Goal: Task Accomplishment & Management: Manage account settings

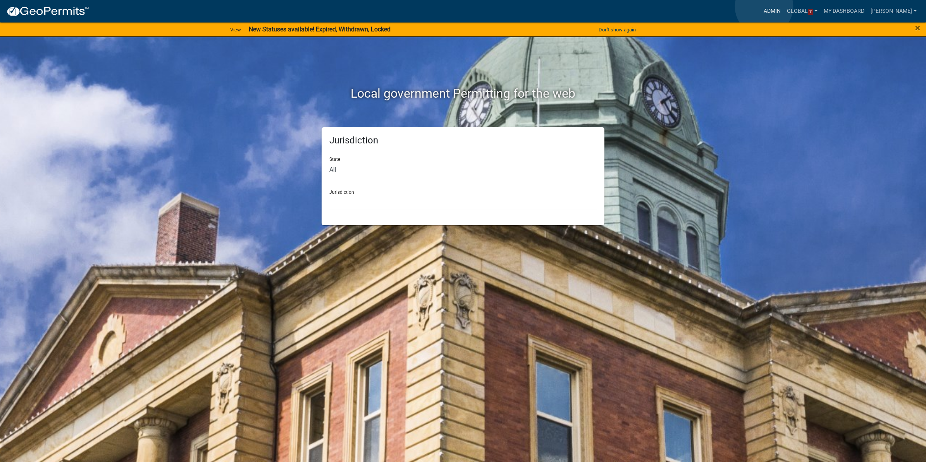
click at [764, 7] on link "Admin" at bounding box center [772, 11] width 23 height 15
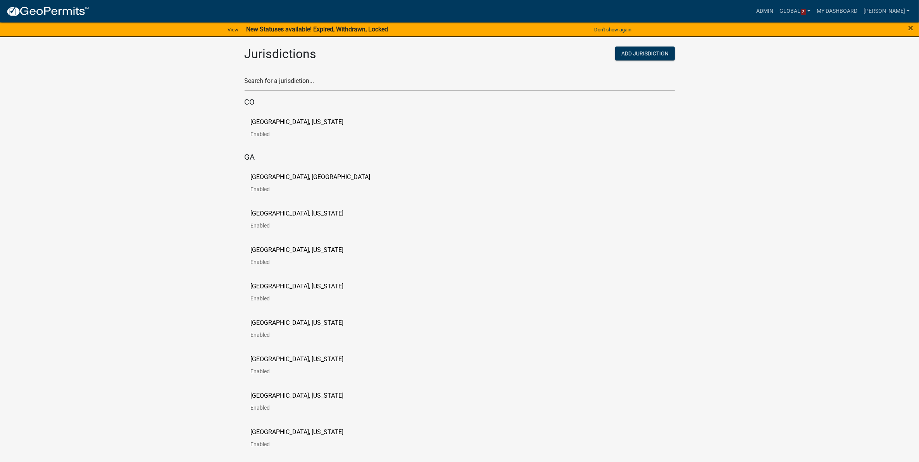
click at [390, 74] on div "Search for a jurisdiction..." at bounding box center [459, 77] width 430 height 27
click at [365, 82] on input "text" at bounding box center [459, 83] width 430 height 16
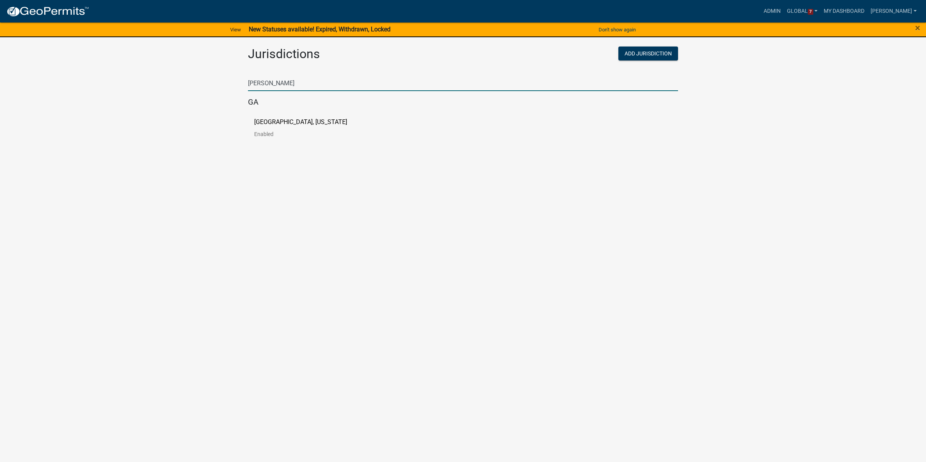
type input "[PERSON_NAME]"
click at [280, 125] on p "[GEOGRAPHIC_DATA], [US_STATE]" at bounding box center [300, 122] width 93 height 6
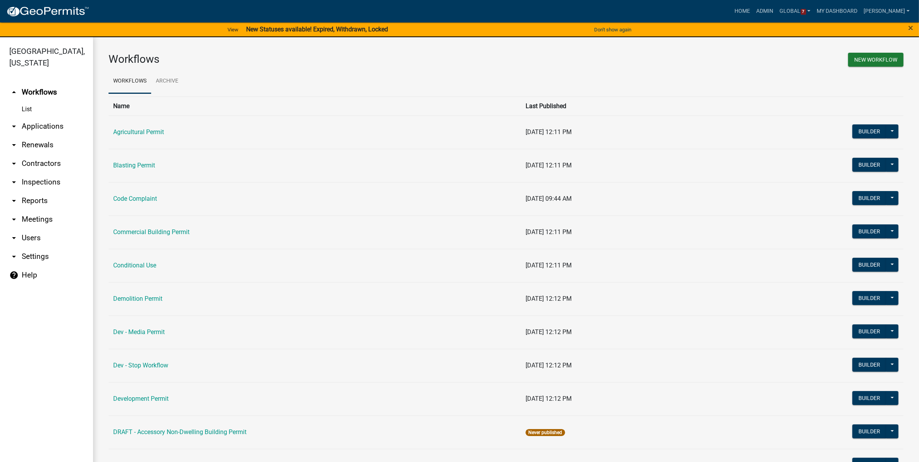
click at [33, 126] on link "arrow_drop_down Applications" at bounding box center [46, 126] width 93 height 19
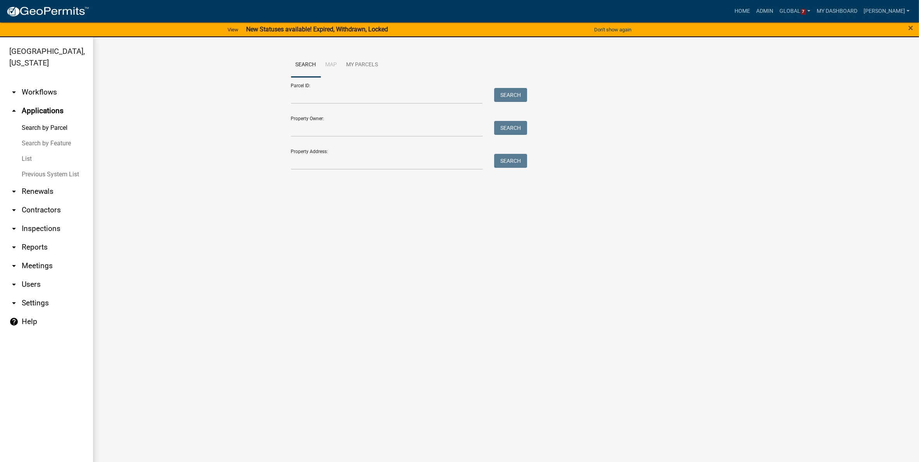
click at [25, 159] on link "List" at bounding box center [46, 158] width 93 height 15
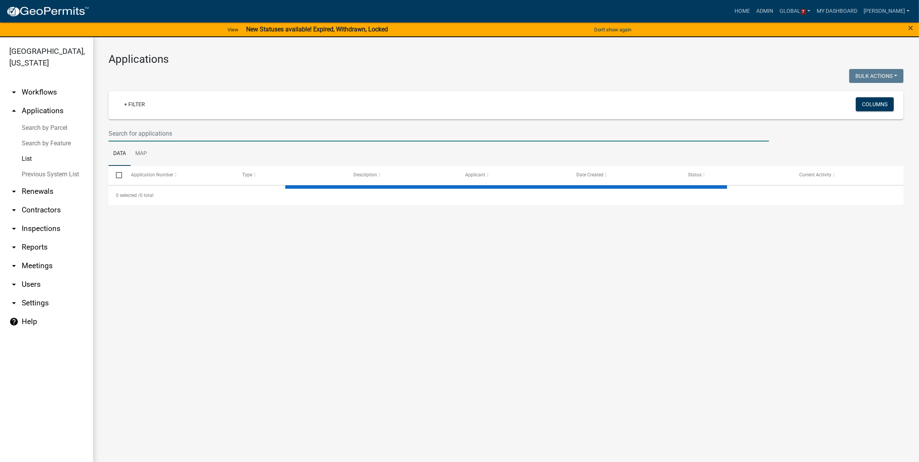
click at [170, 134] on input "text" at bounding box center [438, 134] width 660 height 16
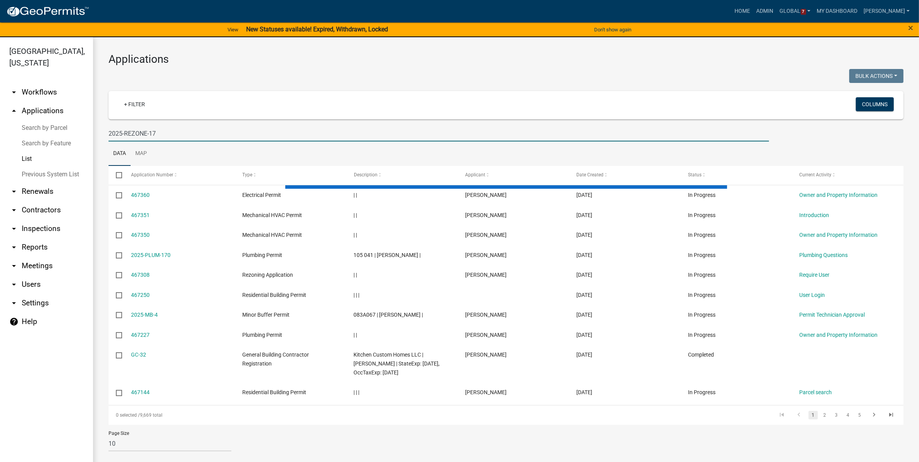
type input "2025-REZONE-17"
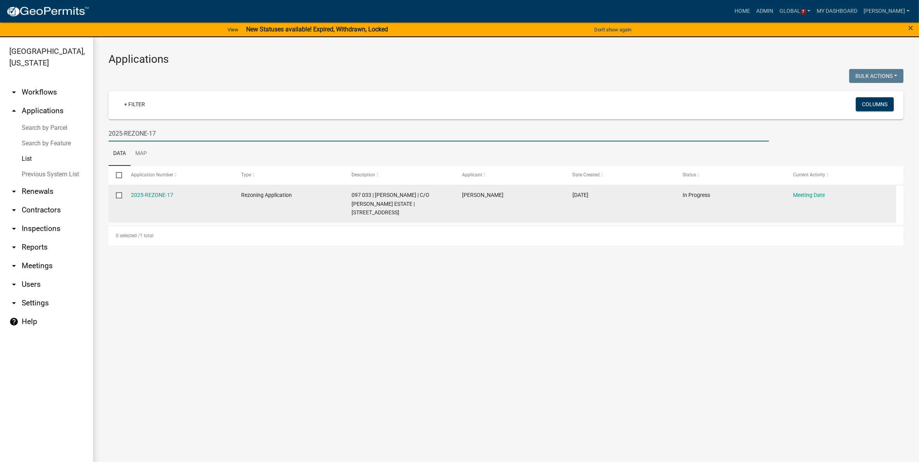
click at [150, 190] on datatable-body-cell "2025-REZONE-17" at bounding box center [178, 204] width 110 height 38
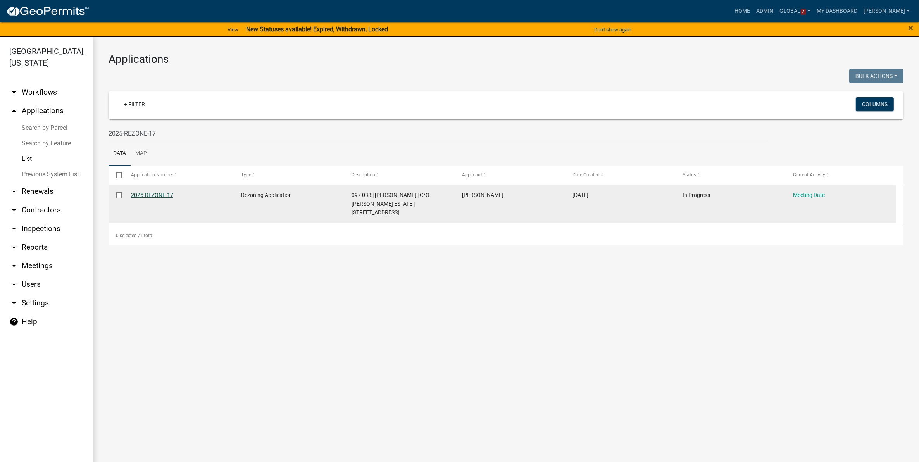
click at [148, 193] on link "2025-REZONE-17" at bounding box center [152, 195] width 42 height 6
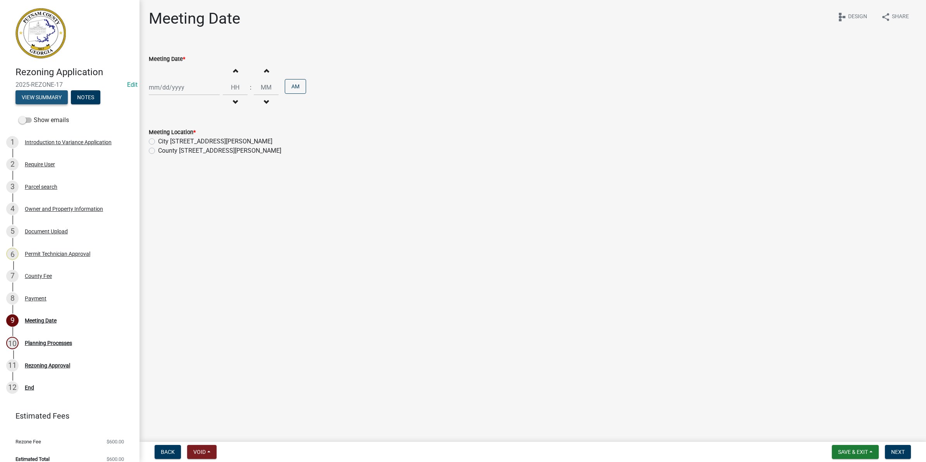
click at [48, 101] on button "View Summary" at bounding box center [41, 97] width 52 height 14
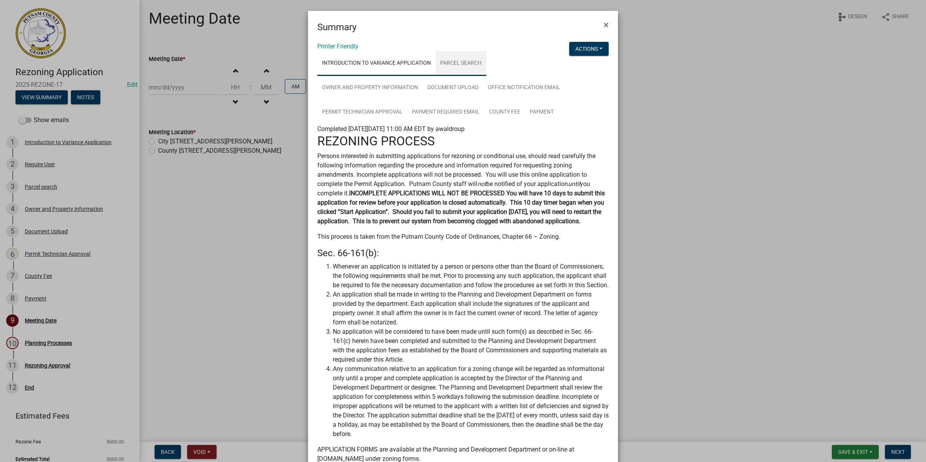
click at [446, 61] on link "Parcel search" at bounding box center [460, 63] width 51 height 25
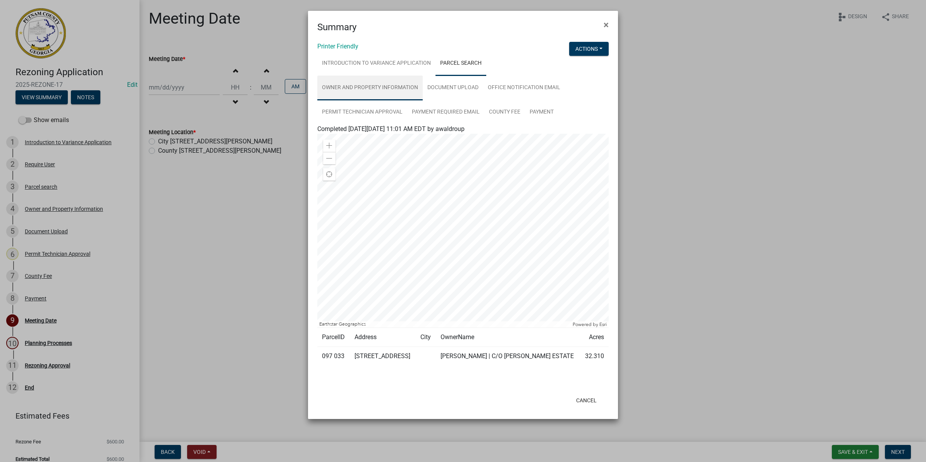
click at [360, 83] on link "Owner and Property Information" at bounding box center [369, 88] width 105 height 25
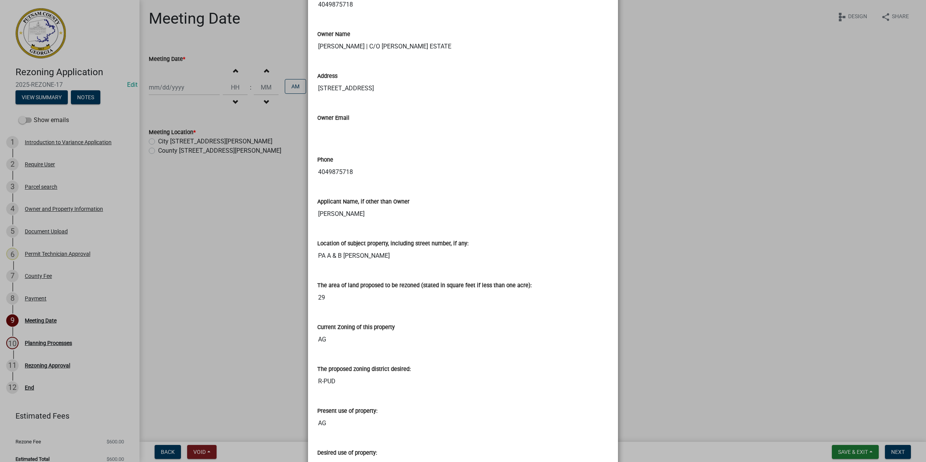
scroll to position [291, 0]
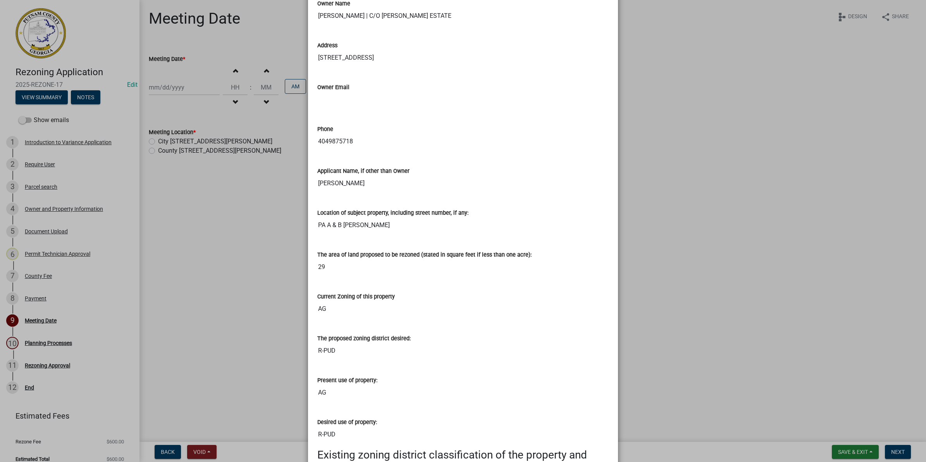
click at [361, 272] on input "29" at bounding box center [462, 266] width 291 height 15
click at [336, 265] on input "29" at bounding box center [462, 266] width 291 height 15
drag, startPoint x: 336, startPoint y: 265, endPoint x: 504, endPoint y: 210, distance: 176.8
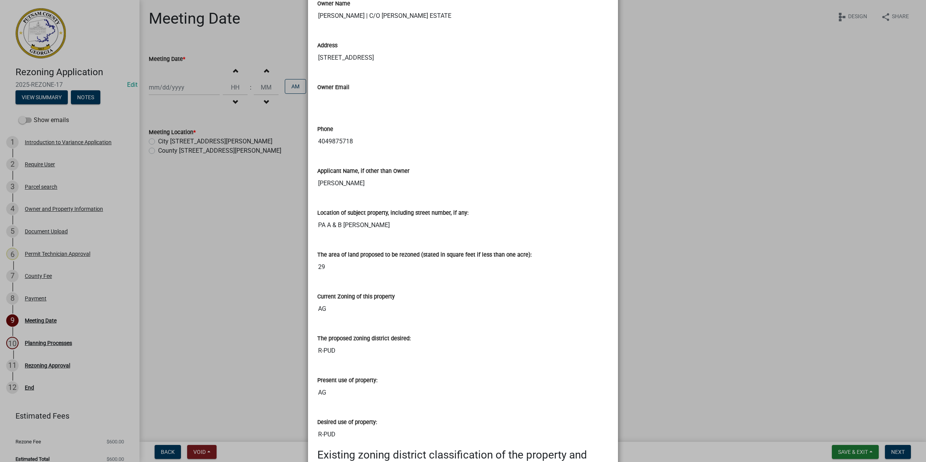
click at [504, 210] on div "Location of subject property, including street number, if any:" at bounding box center [462, 212] width 291 height 9
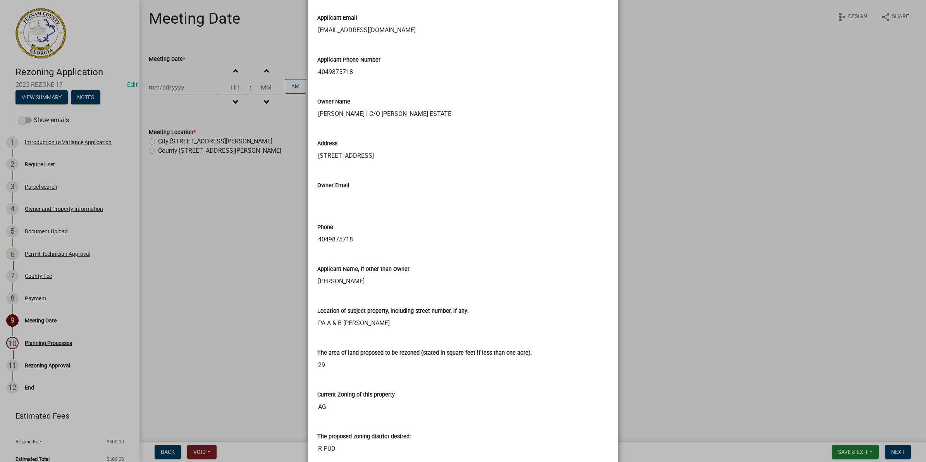
scroll to position [0, 0]
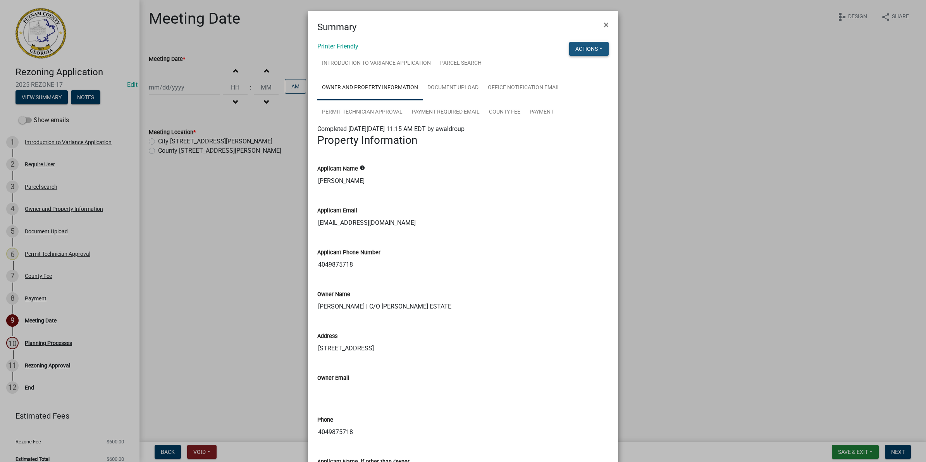
click at [597, 52] on button "Actions" at bounding box center [589, 49] width 40 height 14
click at [573, 153] on div "Applicant Name info [PERSON_NAME]" at bounding box center [462, 171] width 291 height 36
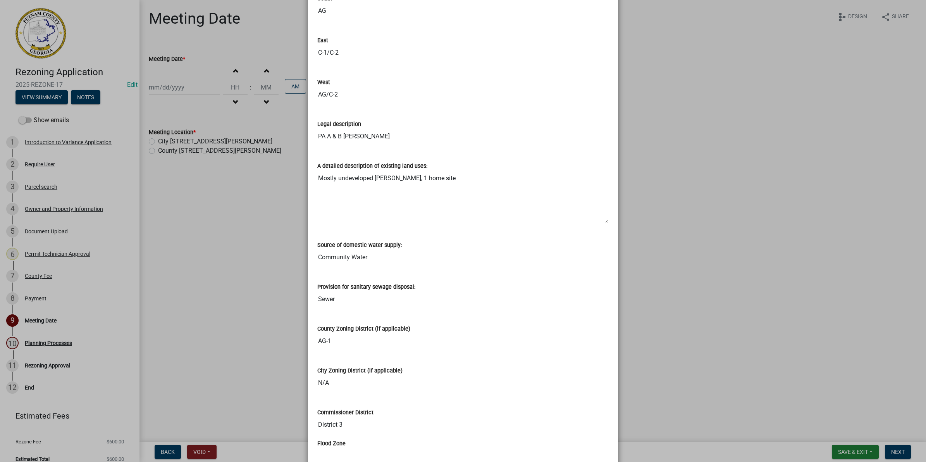
scroll to position [967, 0]
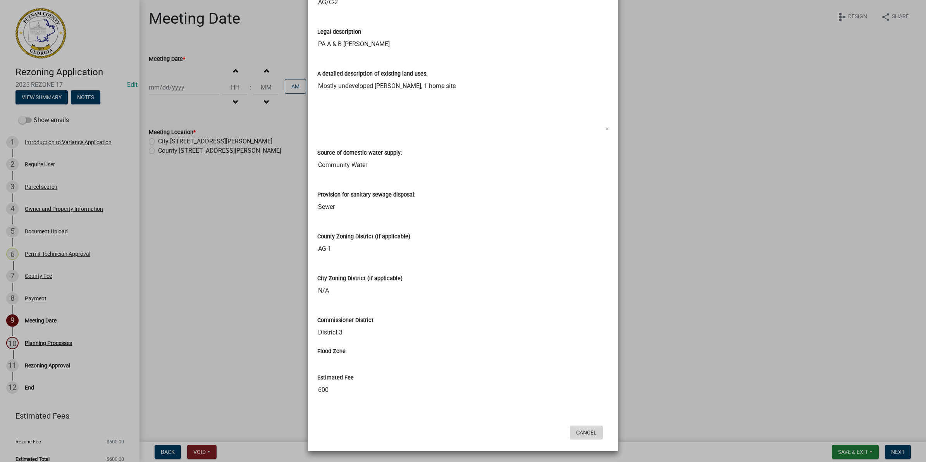
click at [590, 434] on button "Cancel" at bounding box center [586, 432] width 33 height 14
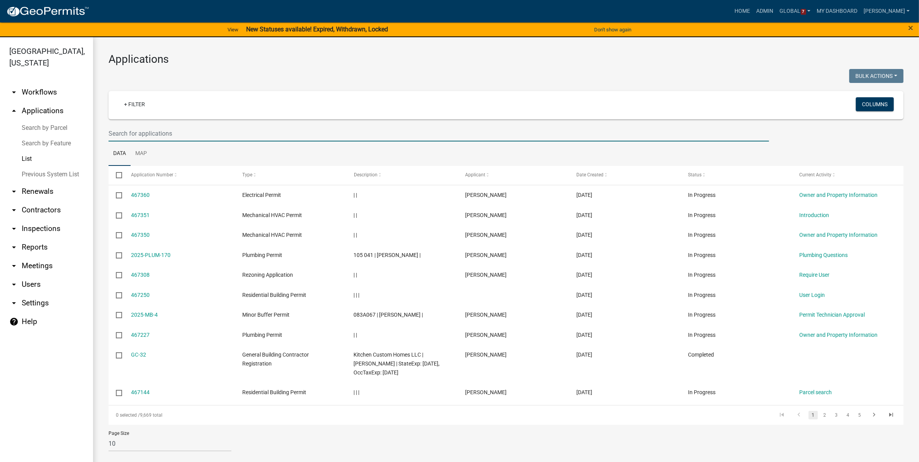
click at [153, 133] on input "text" at bounding box center [438, 134] width 660 height 16
type input "2025-REZONE-17"
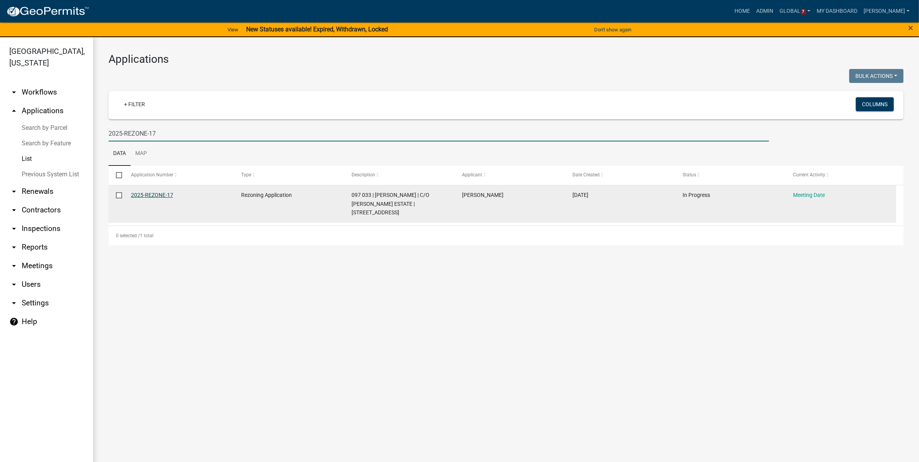
click at [144, 195] on link "2025-REZONE-17" at bounding box center [152, 195] width 42 height 6
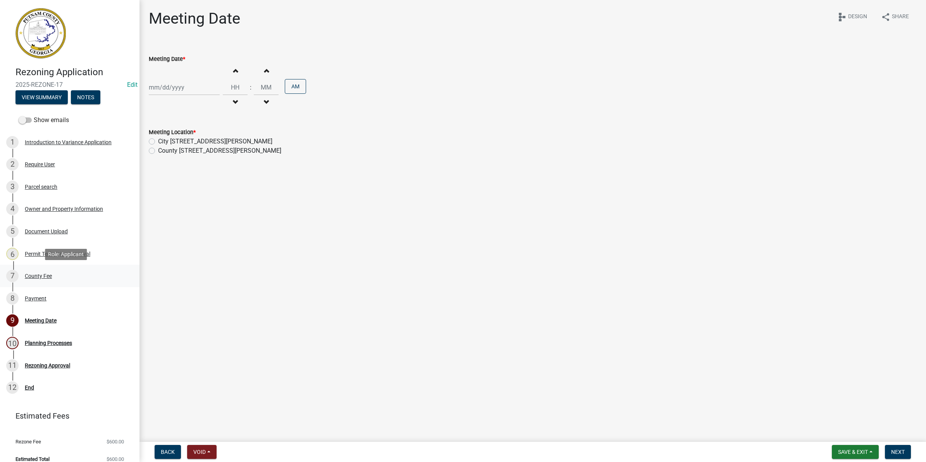
click at [31, 274] on div "County Fee" at bounding box center [38, 275] width 27 height 5
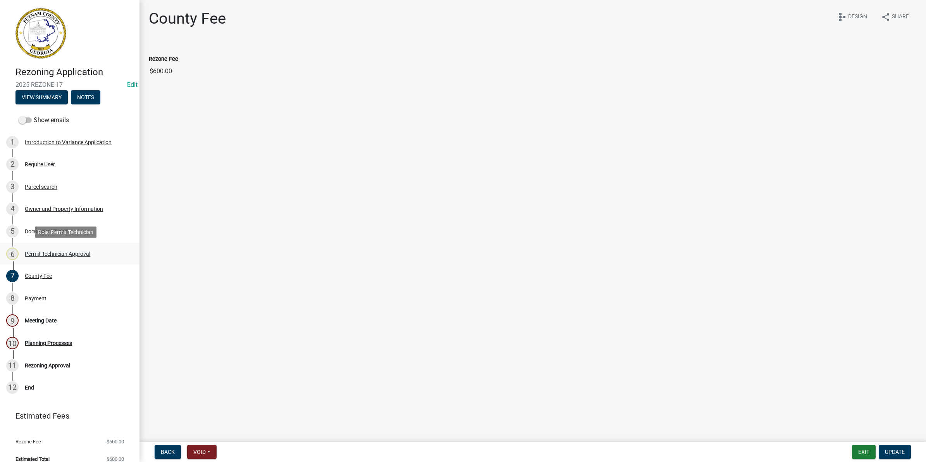
click at [31, 254] on div "Permit Technician Approval" at bounding box center [57, 253] width 65 height 5
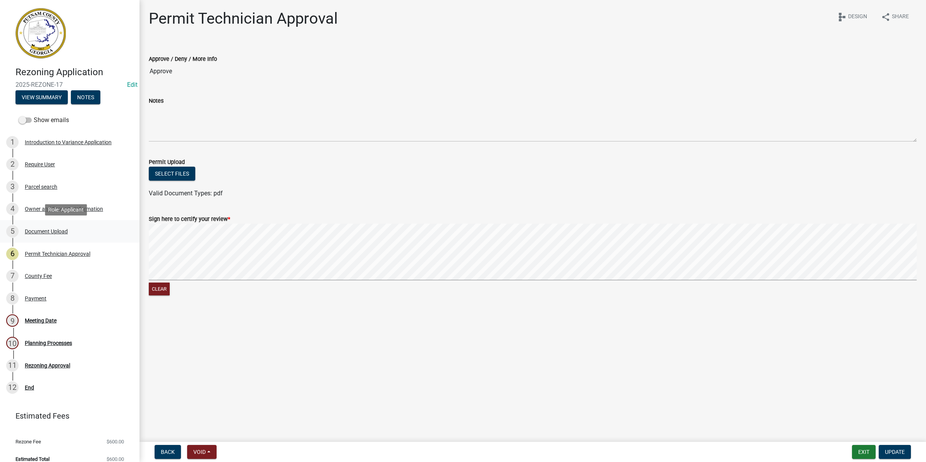
click at [31, 229] on div "Document Upload" at bounding box center [46, 231] width 43 height 5
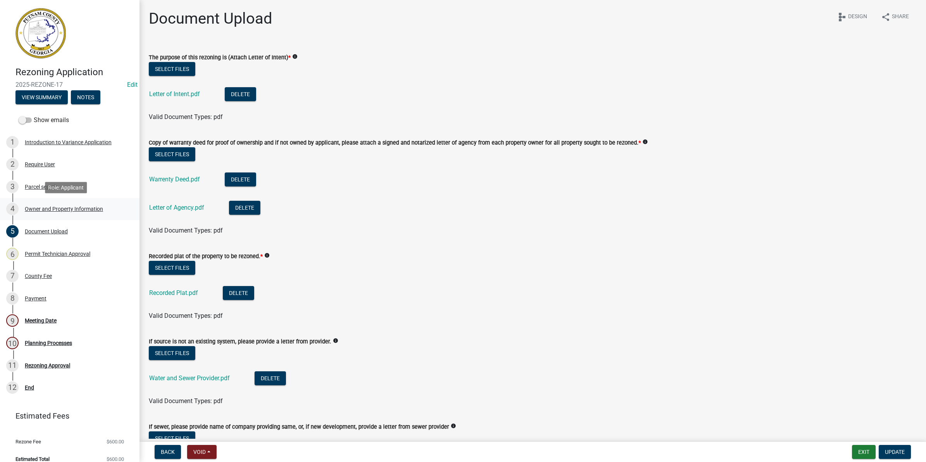
click at [30, 212] on div "4 Owner and Property Information" at bounding box center [66, 209] width 121 height 12
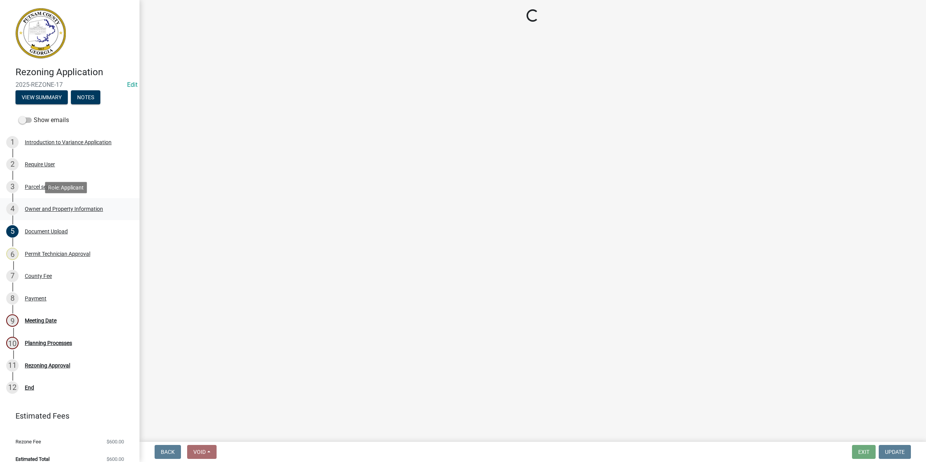
select select "a4366e26-0f82-401b-a682-956e4112ff86"
select select "83394b22-4a11-496c-8e5c-75ade2e72faf"
select select "469c5908-2854-42d5-89ed-bee7fc26529e"
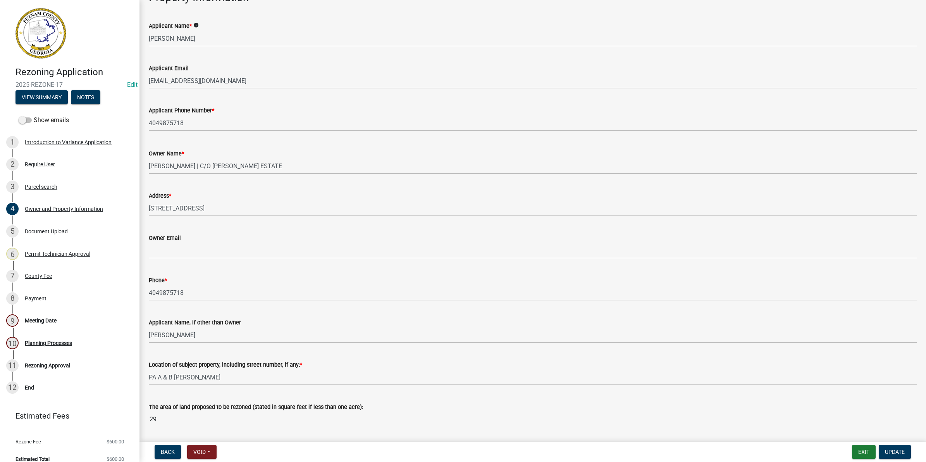
scroll to position [145, 0]
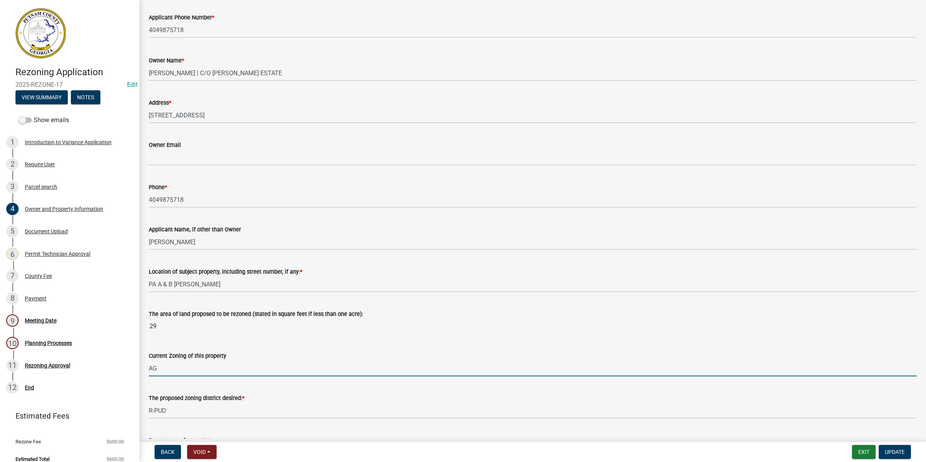
click at [214, 365] on input "AG" at bounding box center [533, 368] width 768 height 16
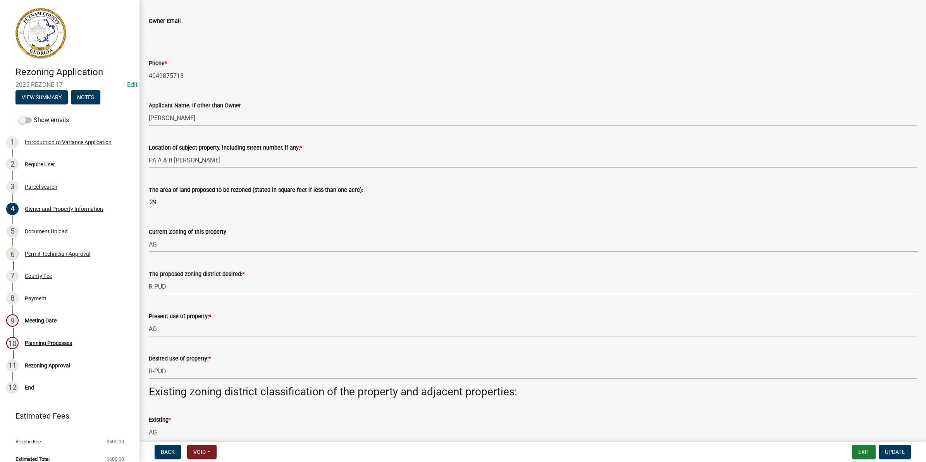
scroll to position [291, 0]
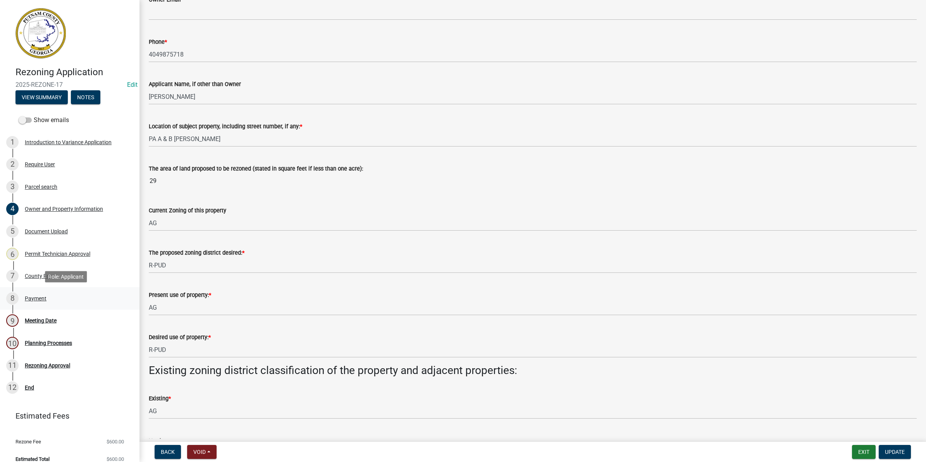
click at [44, 297] on div "Payment" at bounding box center [36, 298] width 22 height 5
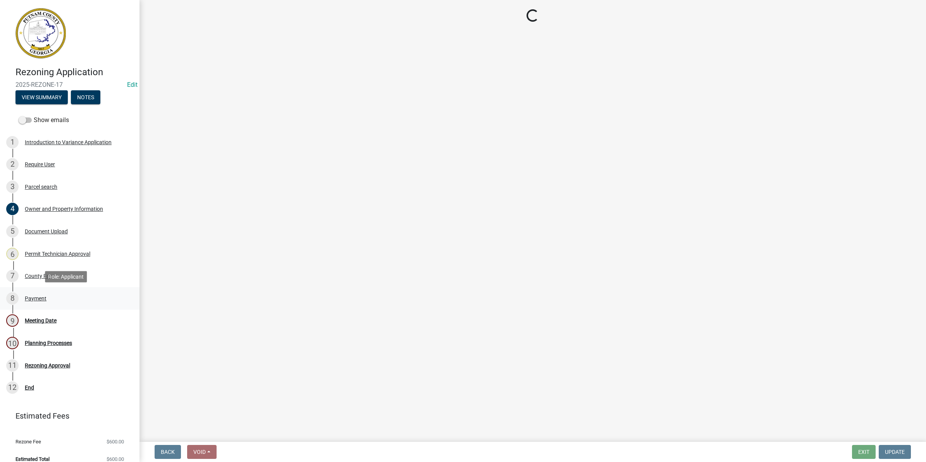
scroll to position [0, 0]
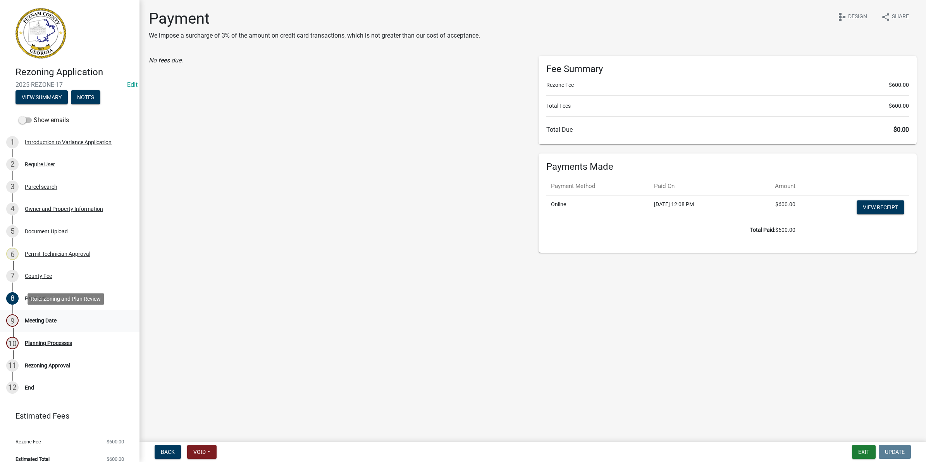
click at [35, 320] on div "Meeting Date" at bounding box center [41, 320] width 32 height 5
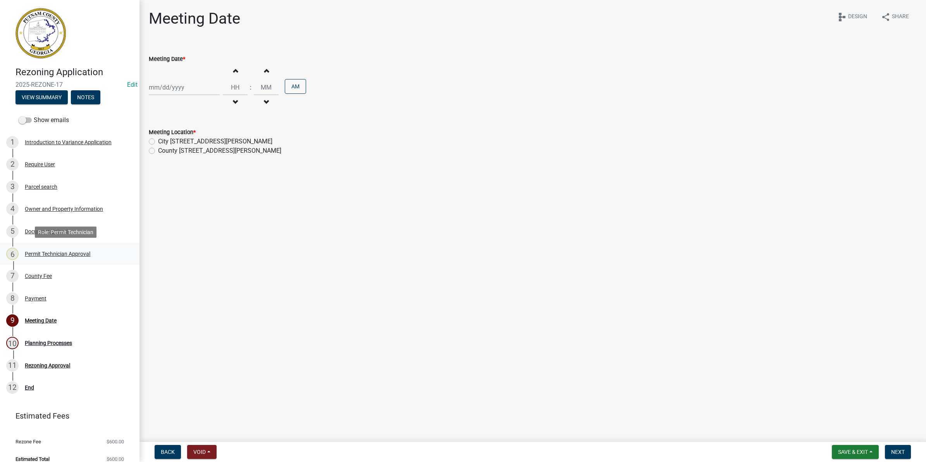
click at [31, 255] on div "Permit Technician Approval" at bounding box center [57, 253] width 65 height 5
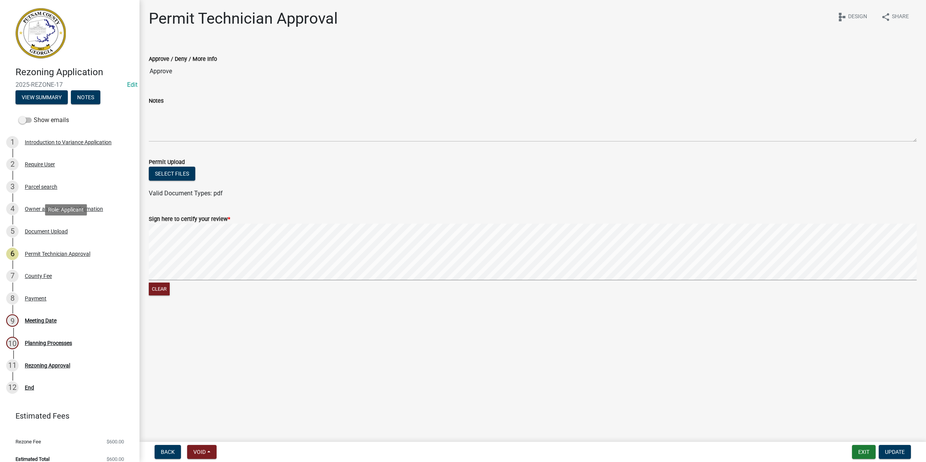
click at [36, 232] on div "Document Upload" at bounding box center [46, 231] width 43 height 5
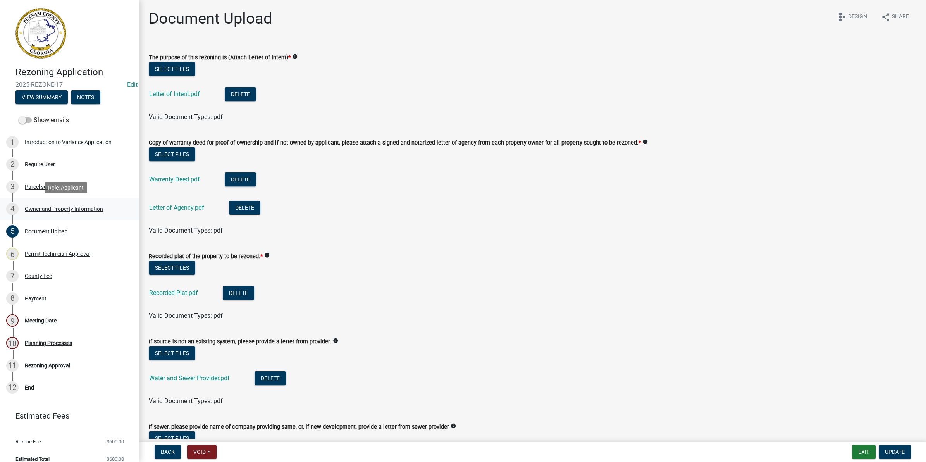
click at [40, 212] on div "4 Owner and Property Information" at bounding box center [66, 209] width 121 height 12
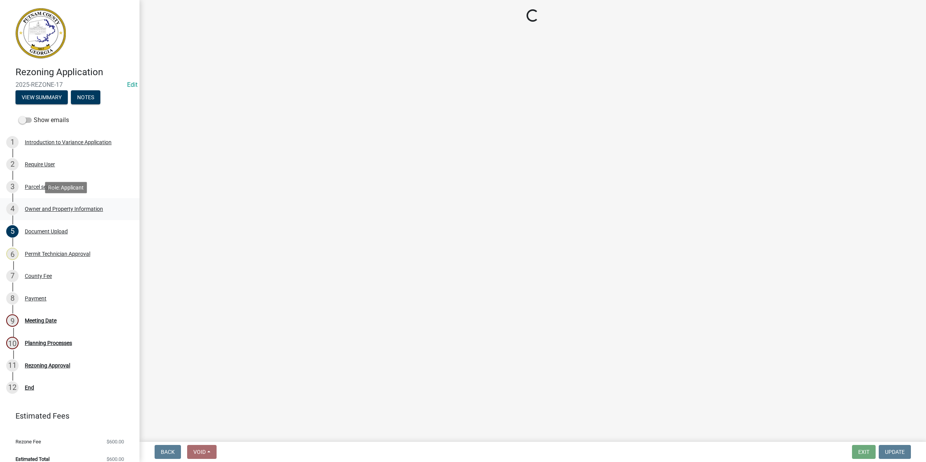
select select "a4366e26-0f82-401b-a682-956e4112ff86"
select select "83394b22-4a11-496c-8e5c-75ade2e72faf"
select select "469c5908-2854-42d5-89ed-bee7fc26529e"
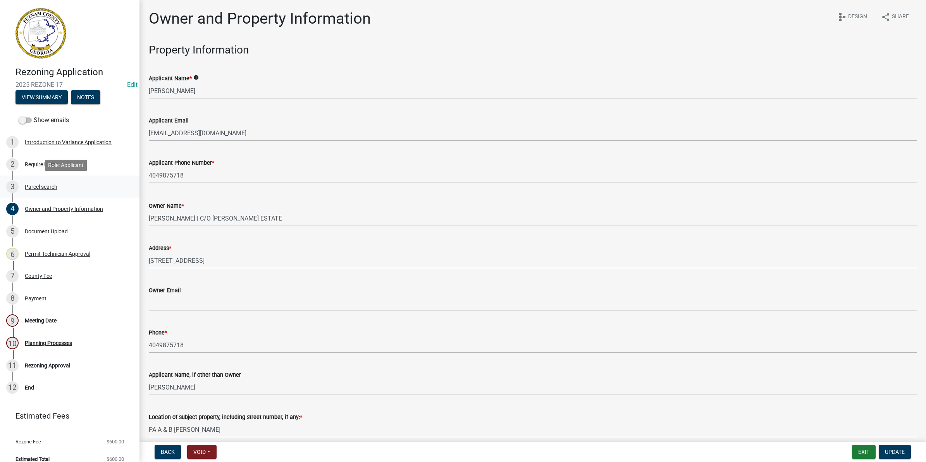
click at [47, 191] on div "3 Parcel search" at bounding box center [66, 187] width 121 height 12
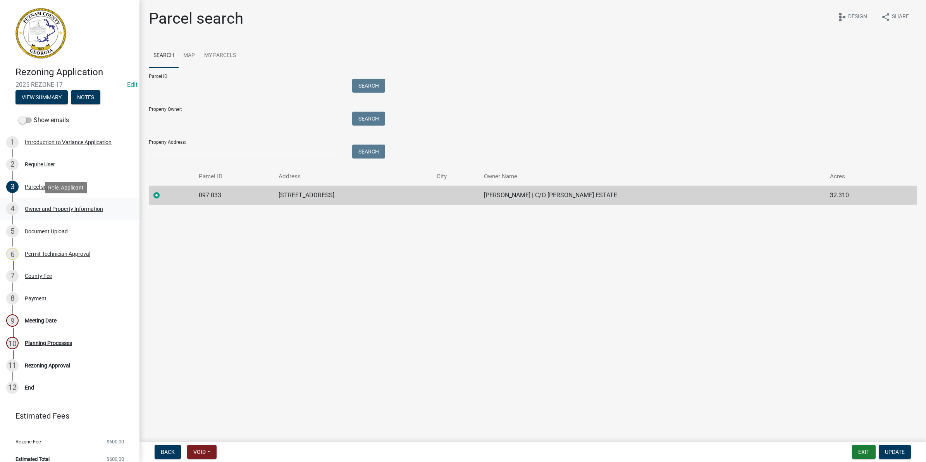
click at [41, 209] on div "Owner and Property Information" at bounding box center [64, 208] width 78 height 5
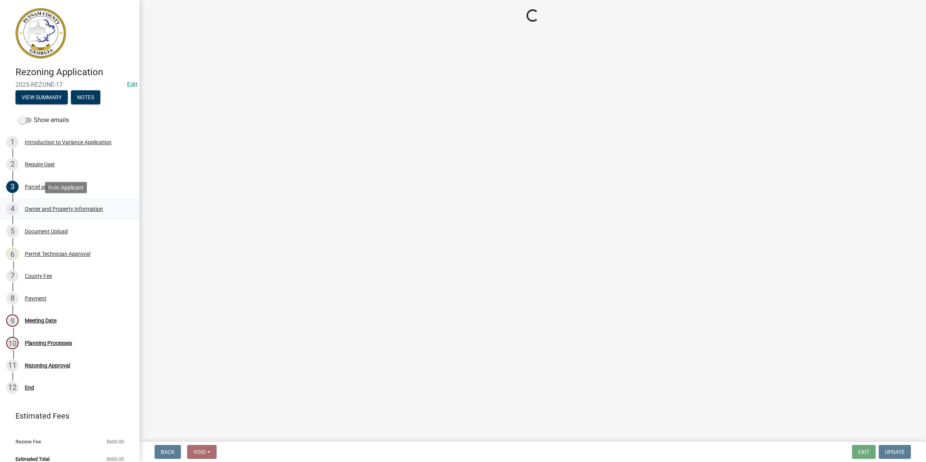
select select "a4366e26-0f82-401b-a682-956e4112ff86"
select select "83394b22-4a11-496c-8e5c-75ade2e72faf"
select select "469c5908-2854-42d5-89ed-bee7fc26529e"
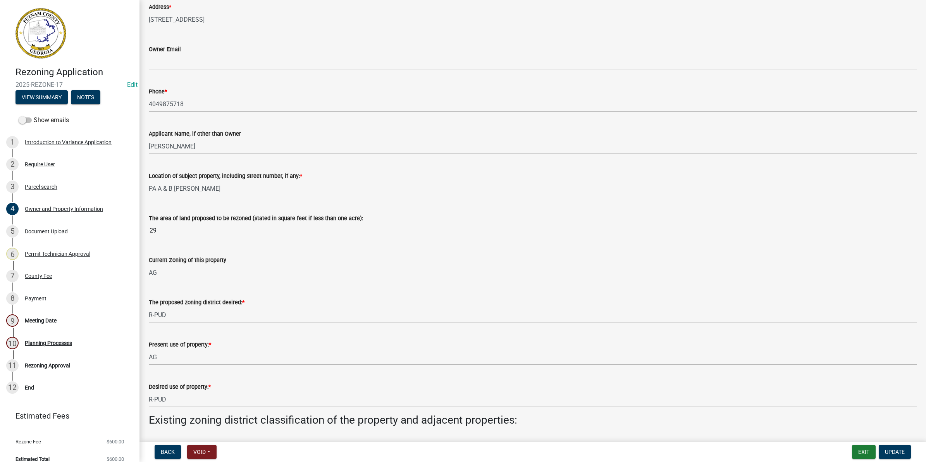
scroll to position [242, 0]
click at [155, 234] on input "29" at bounding box center [533, 229] width 768 height 15
click at [29, 320] on div "Meeting Date" at bounding box center [41, 320] width 32 height 5
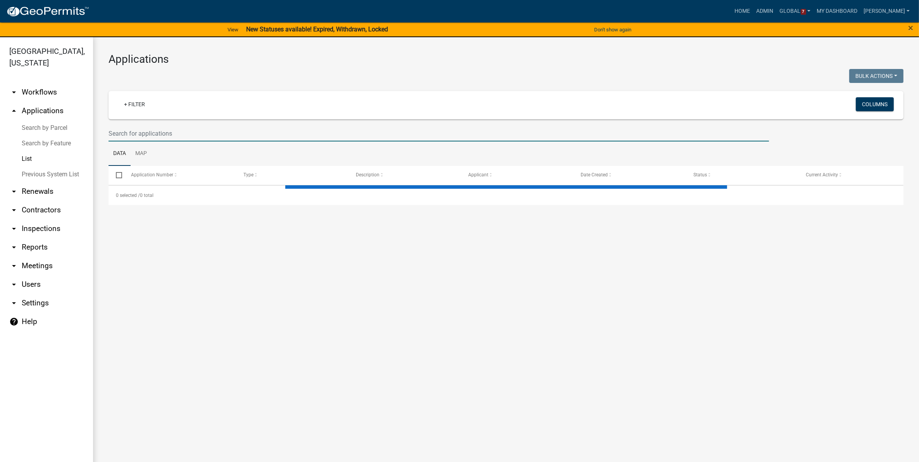
click at [147, 135] on input "text" at bounding box center [438, 134] width 660 height 16
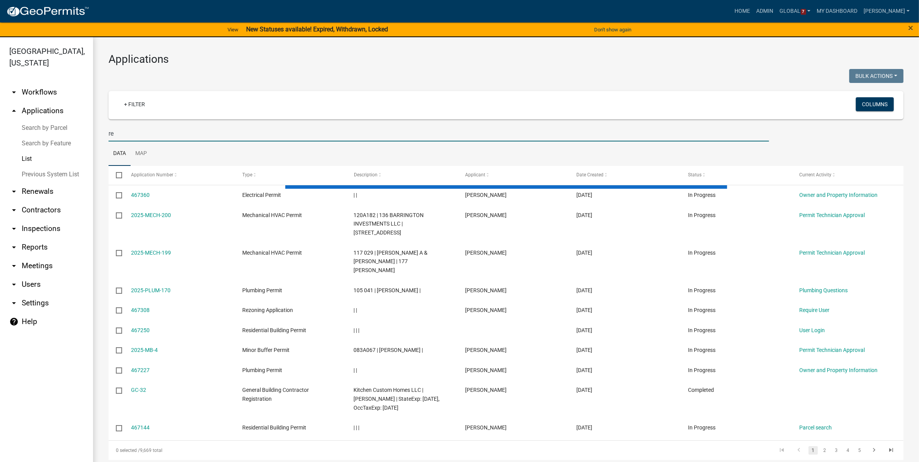
type input "r"
click at [150, 133] on input "2025-Rezone" at bounding box center [438, 134] width 660 height 16
type input "2025-Rezone-17"
click at [171, 136] on input "2025-Rezone-17" at bounding box center [438, 134] width 660 height 16
click at [305, 153] on ul "Data Map" at bounding box center [505, 153] width 795 height 24
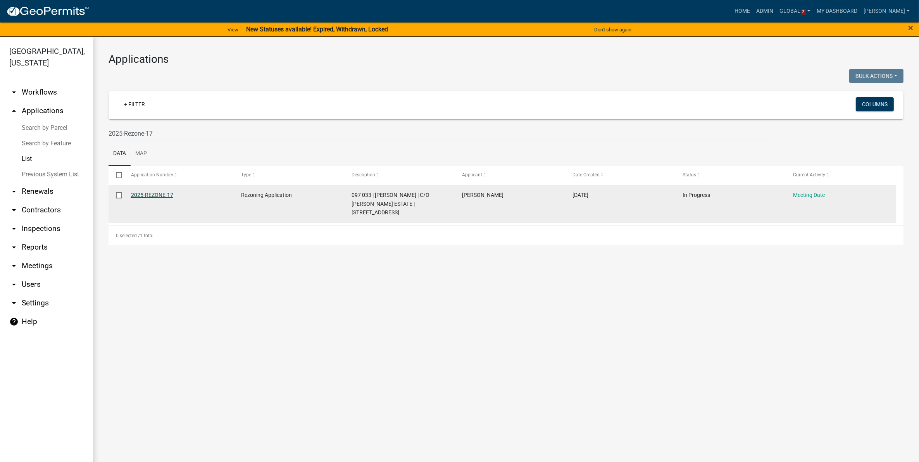
click at [140, 194] on link "2025-REZONE-17" at bounding box center [152, 195] width 42 height 6
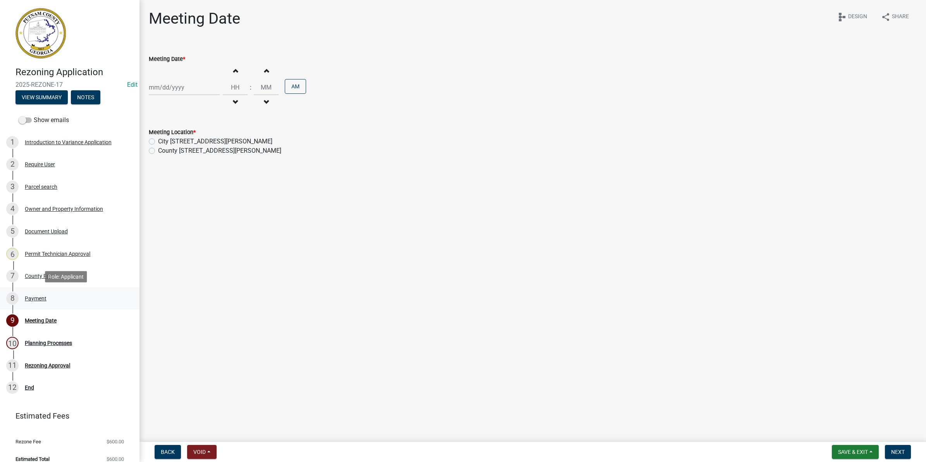
click at [31, 298] on div "Payment" at bounding box center [36, 298] width 22 height 5
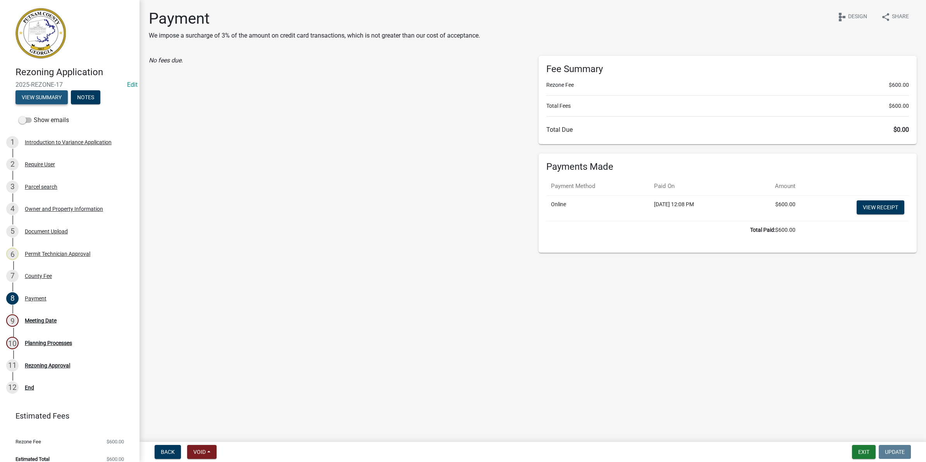
click at [45, 102] on button "View Summary" at bounding box center [41, 97] width 52 height 14
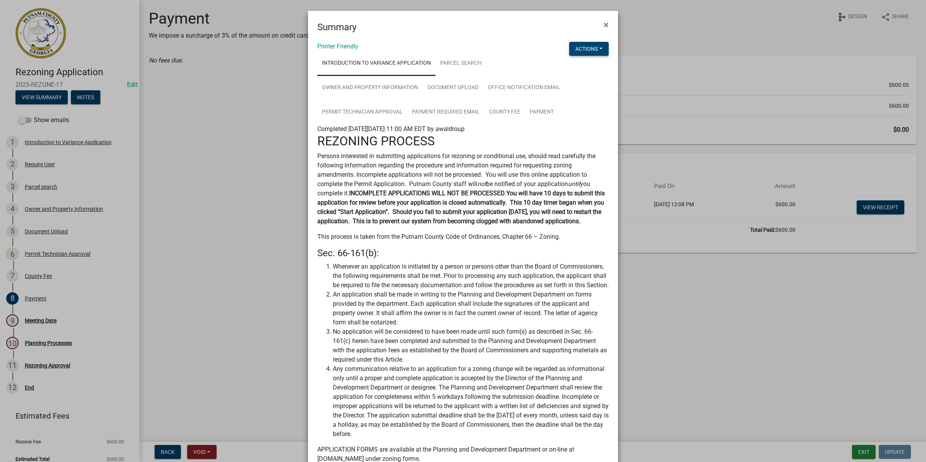
click at [590, 57] on div "Actions View Application Workflow" at bounding box center [589, 50] width 40 height 16
click at [586, 42] on button "Actions" at bounding box center [589, 49] width 40 height 14
click at [593, 68] on link "View Application Workflow" at bounding box center [614, 69] width 91 height 19
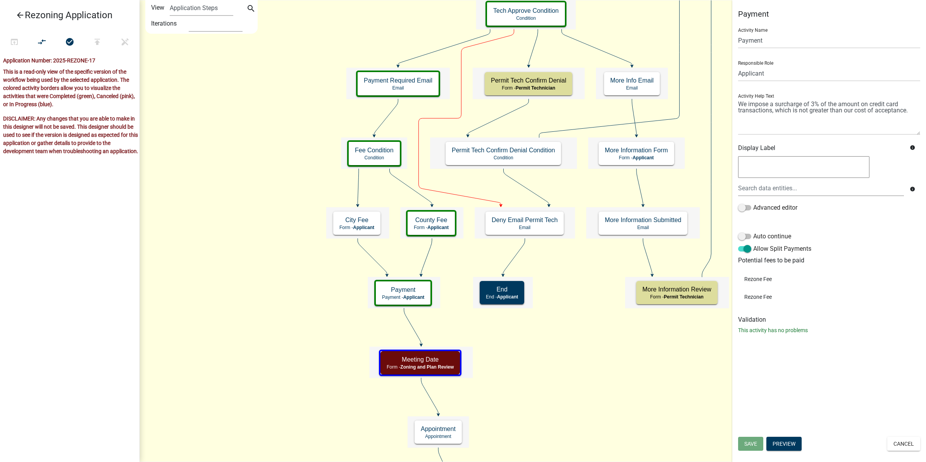
click at [564, 358] on icon "Start Start - Applicant Parcel search Parcel search - Applicant Owner and Prope…" at bounding box center [533, 398] width 786 height 796
click at [913, 446] on button "Cancel" at bounding box center [903, 444] width 33 height 14
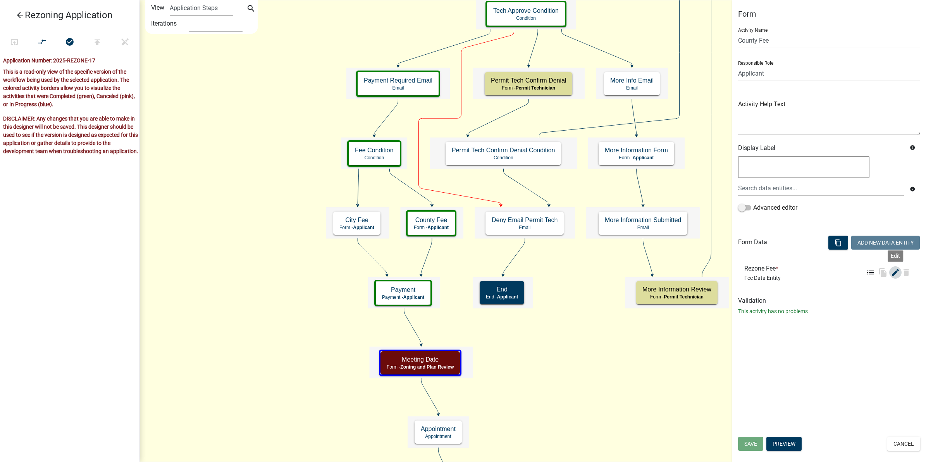
click at [892, 276] on icon "edit" at bounding box center [895, 272] width 9 height 9
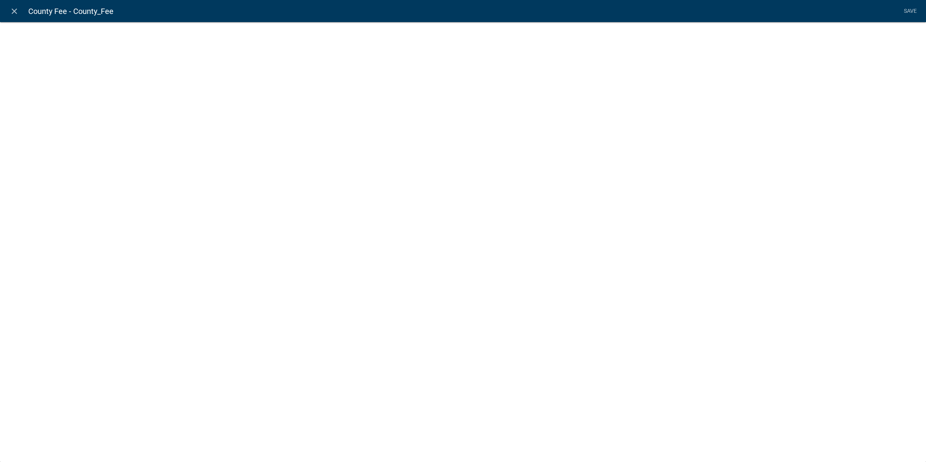
select select "fee"
select select "8: 1562b70e-5c5b-4ddb-ac6a-113036aee6c4"
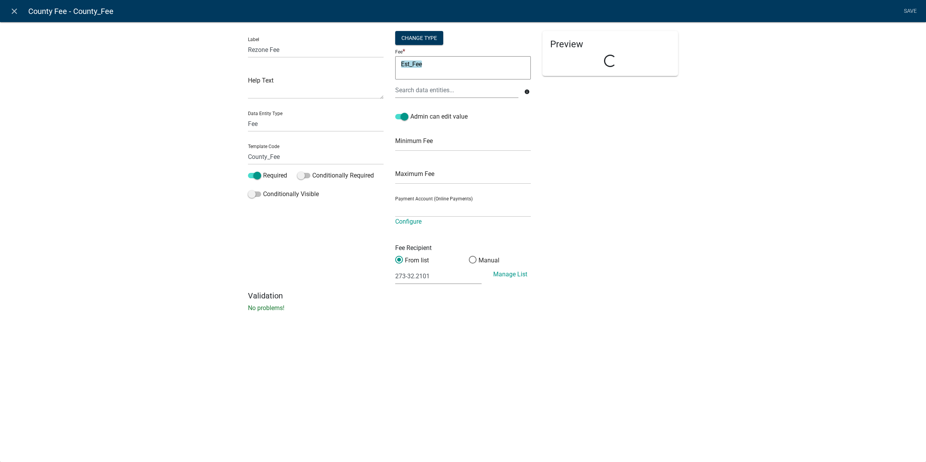
select select "78b82463-77cc-41cf-a5ae-6ff1c7d6f222"
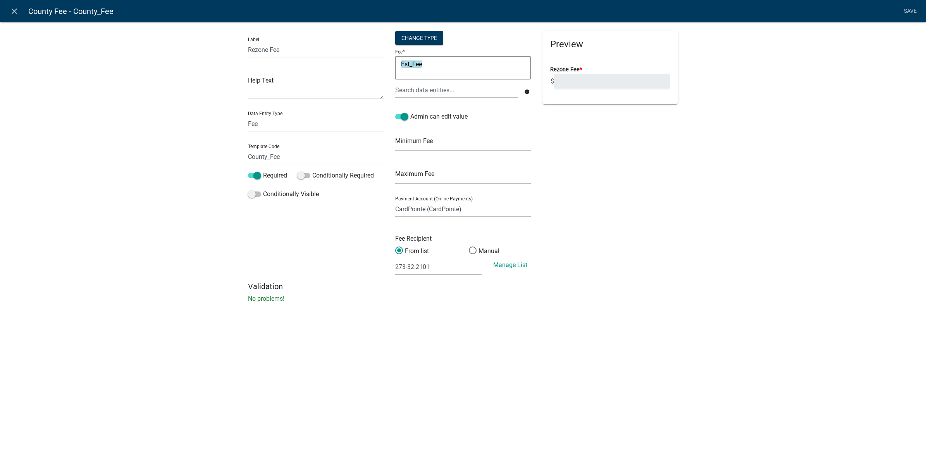
click at [429, 69] on textarea "Est_Fee" at bounding box center [463, 67] width 136 height 23
click at [4, 7] on nav "close County Fee - County_Fee Save" at bounding box center [463, 11] width 926 height 22
click at [10, 9] on icon "close" at bounding box center [14, 11] width 9 height 9
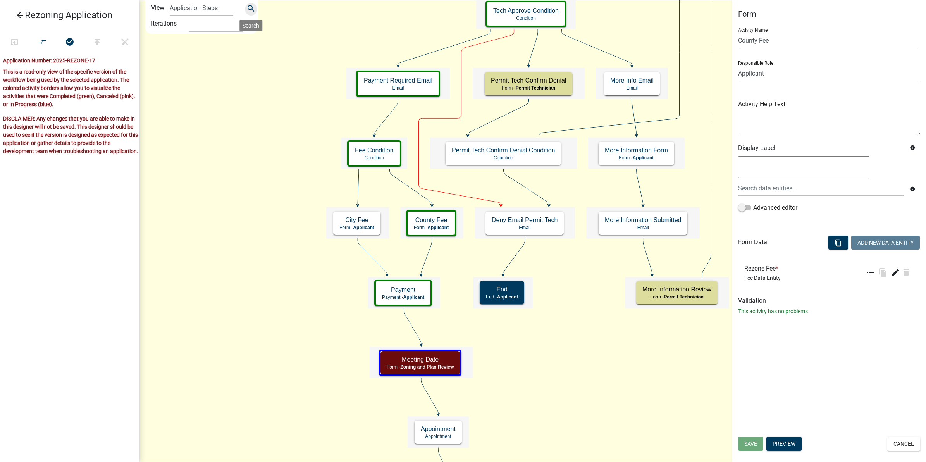
click at [246, 5] on icon "search" at bounding box center [250, 9] width 9 height 11
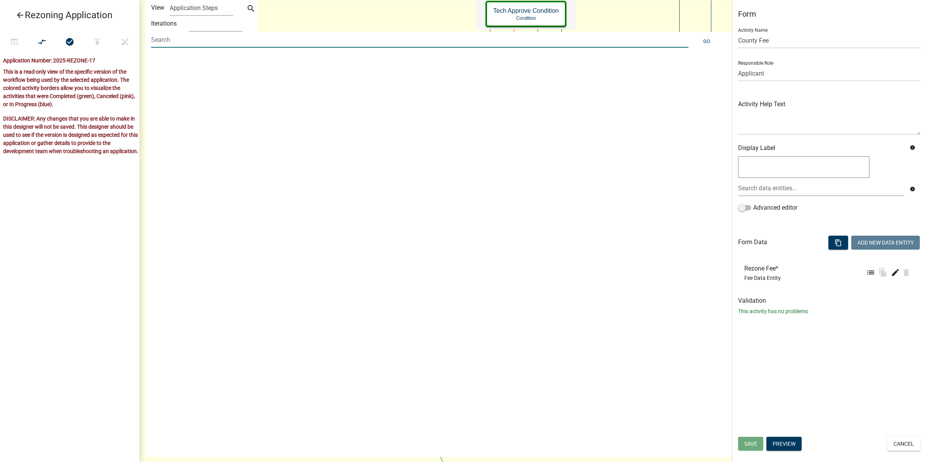
click at [240, 43] on input at bounding box center [419, 40] width 537 height 16
type input "est_fee"
click at [240, 66] on span "Est_Fee (Owner and Property Information)" at bounding box center [214, 64] width 114 height 6
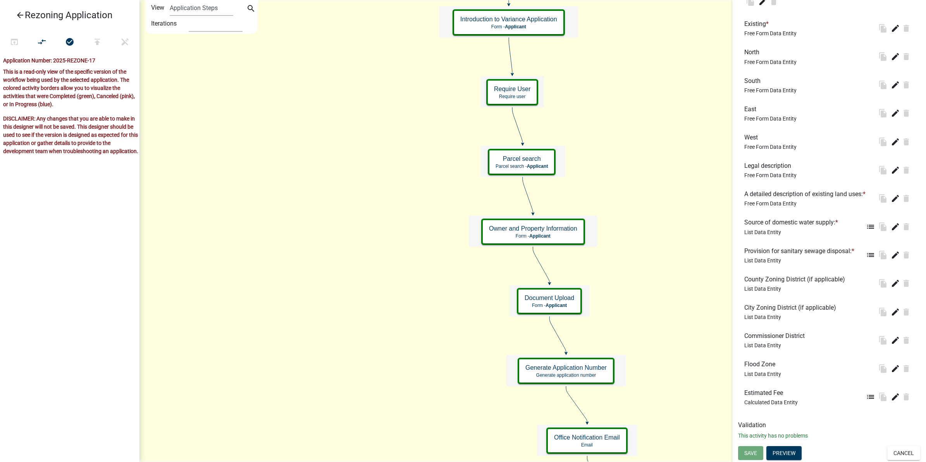
scroll to position [781, 0]
click at [891, 396] on icon "edit" at bounding box center [895, 396] width 9 height 9
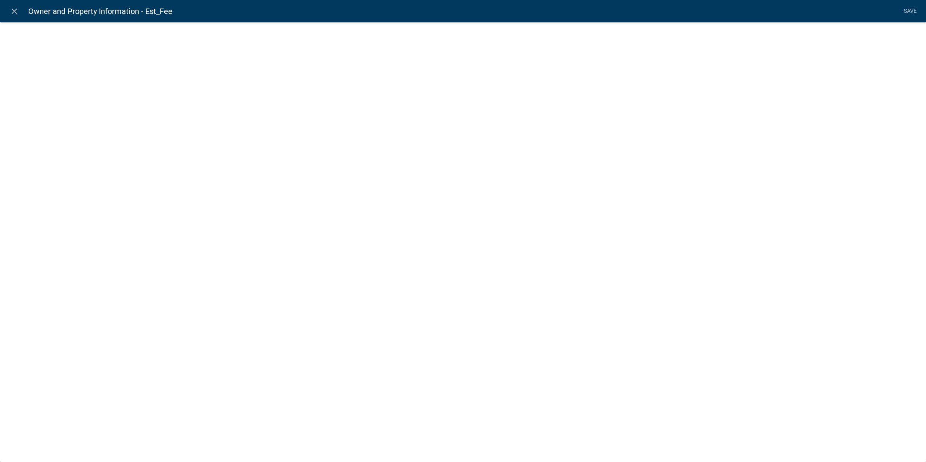
select select "calculated-value"
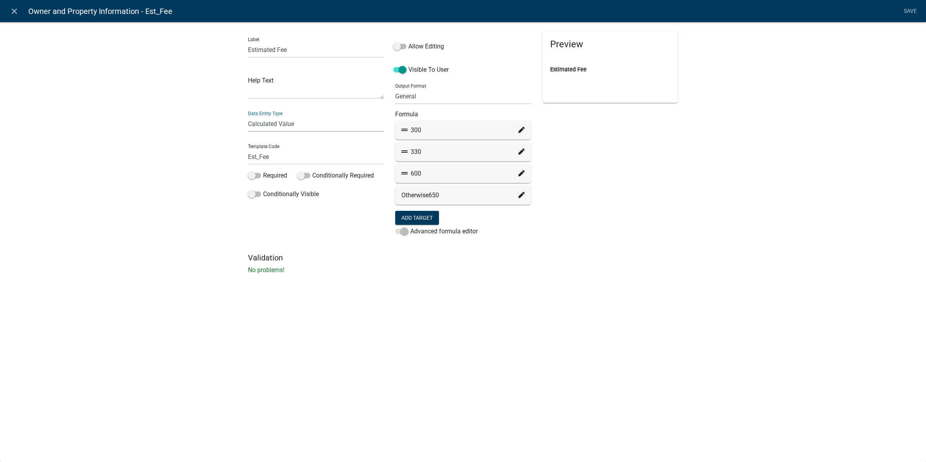
click at [330, 123] on select "Free Form Text Document Display Entity Value Fee Numeric Data Date Map Sketch D…" at bounding box center [316, 124] width 136 height 16
click at [750, 153] on div "Label Estimated Fee Help Text Data Entity Type Free Form Text Document Display …" at bounding box center [463, 150] width 926 height 282
click at [520, 173] on icon at bounding box center [521, 173] width 6 height 6
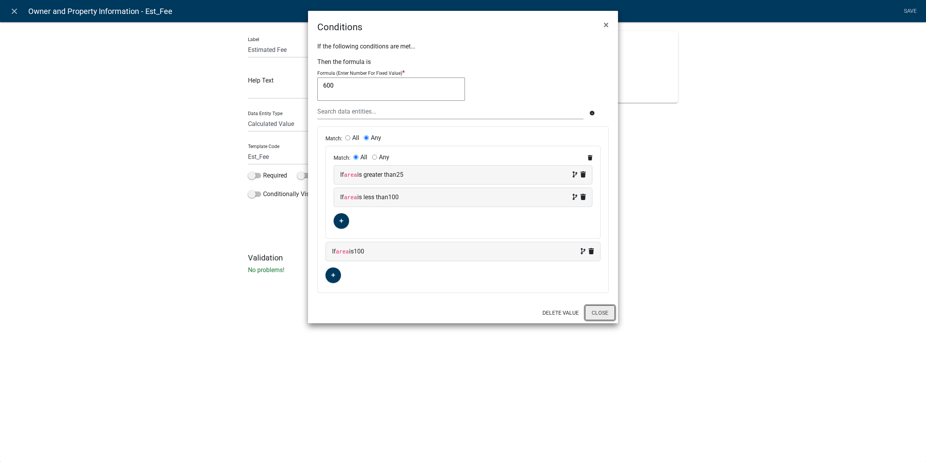
click at [597, 317] on button "Close" at bounding box center [600, 312] width 30 height 15
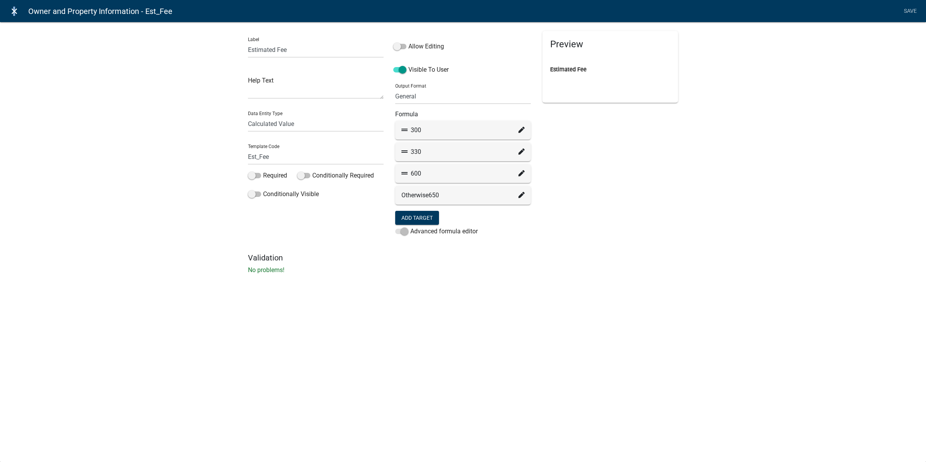
click at [12, 14] on icon "close" at bounding box center [14, 11] width 9 height 9
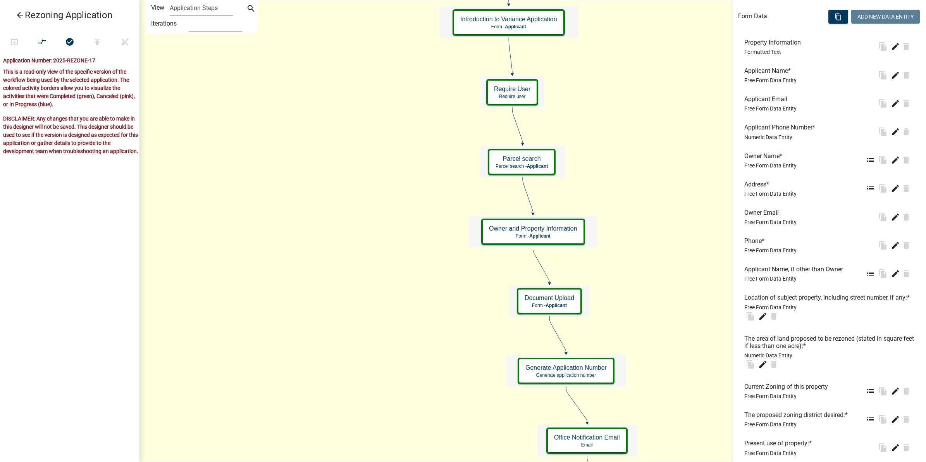
scroll to position [249, 0]
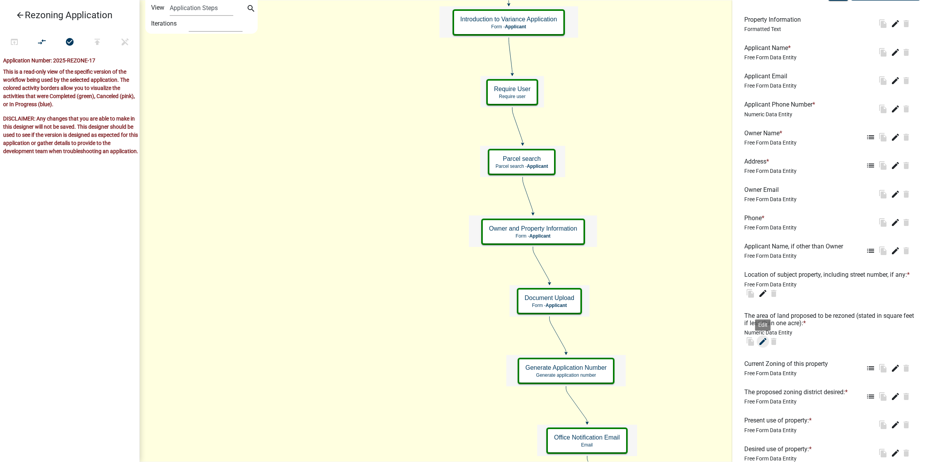
click at [764, 346] on icon "edit" at bounding box center [762, 341] width 9 height 9
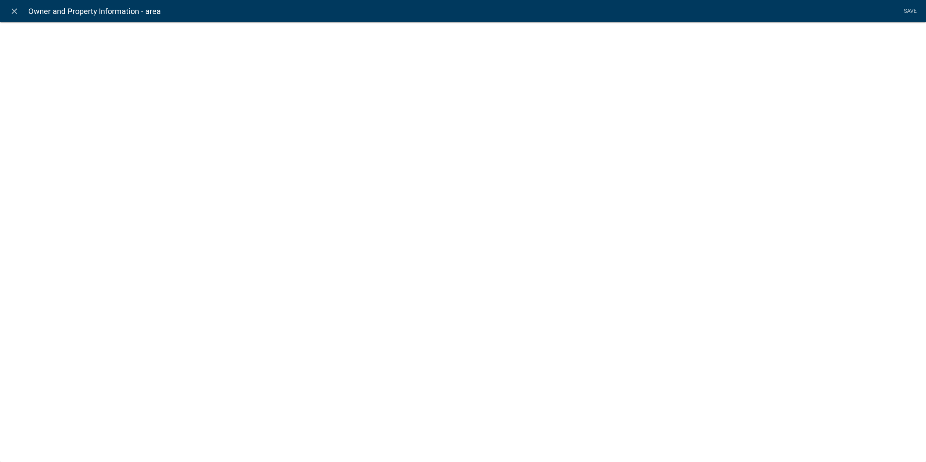
select select "numeric-data"
select select "1: Object"
select select "9: Object"
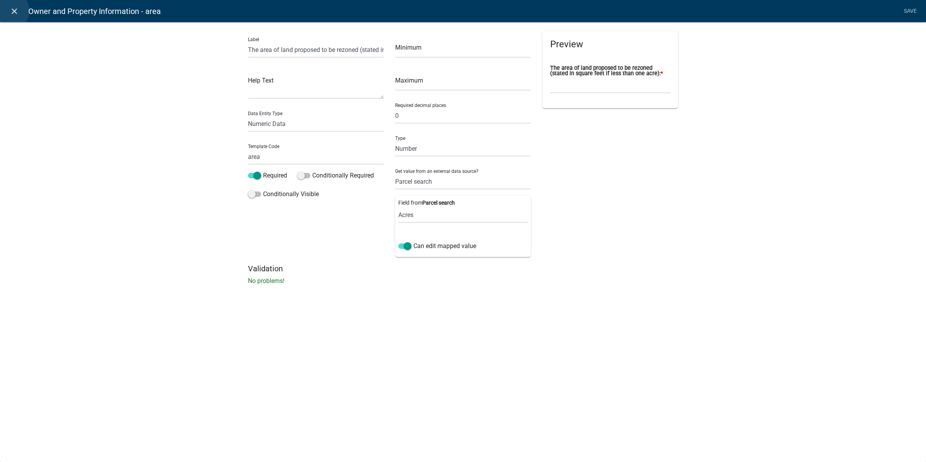
click at [10, 11] on icon "close" at bounding box center [14, 11] width 9 height 9
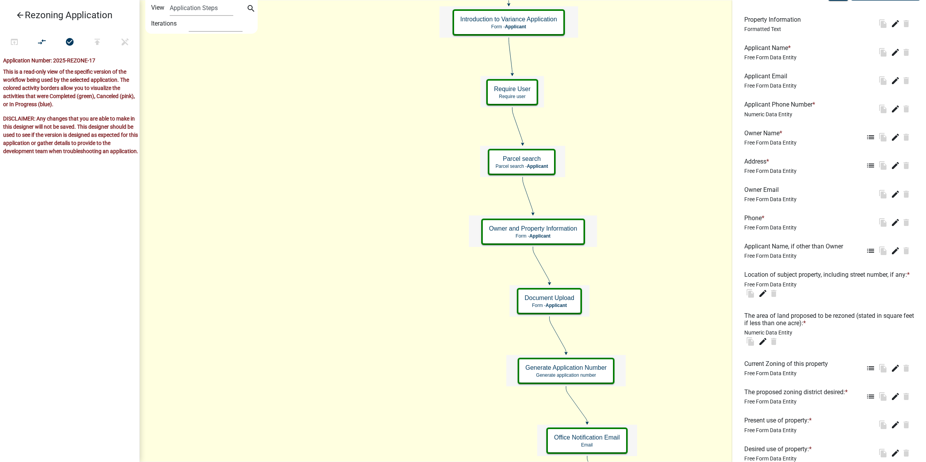
click at [20, 15] on icon "arrow_back" at bounding box center [19, 15] width 9 height 11
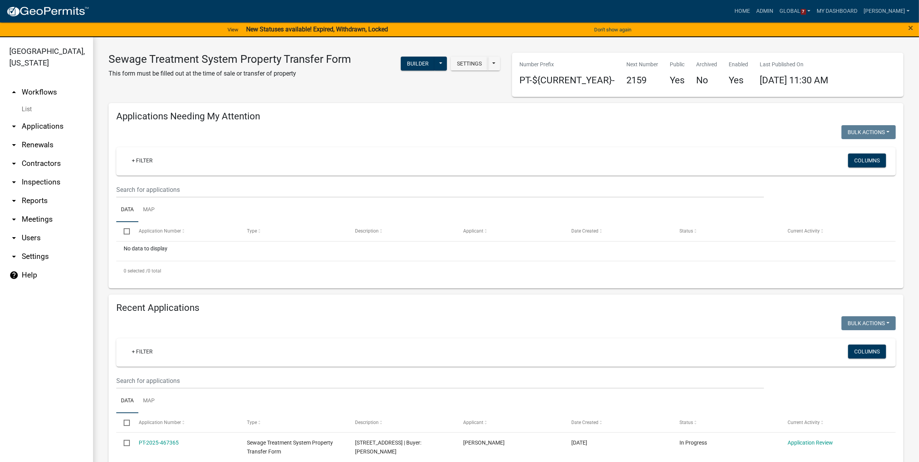
click at [47, 122] on link "arrow_drop_down Applications" at bounding box center [46, 126] width 93 height 19
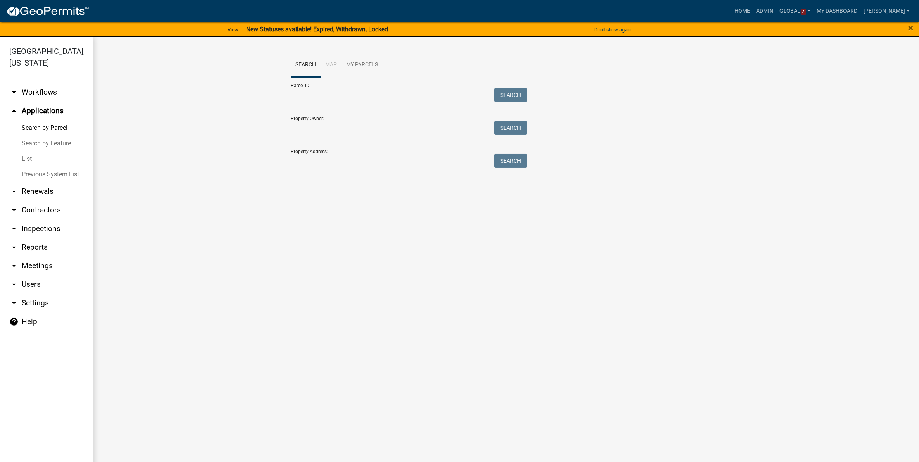
click at [33, 158] on link "List" at bounding box center [46, 158] width 93 height 15
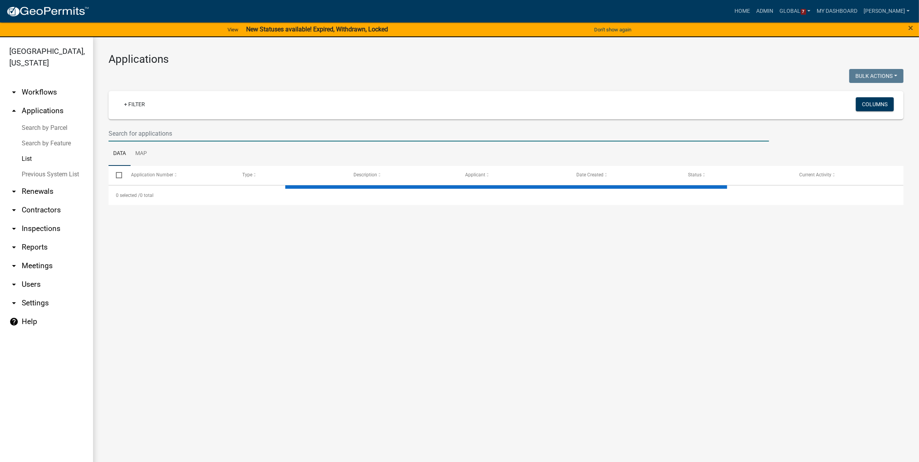
click at [200, 133] on input "text" at bounding box center [438, 134] width 660 height 16
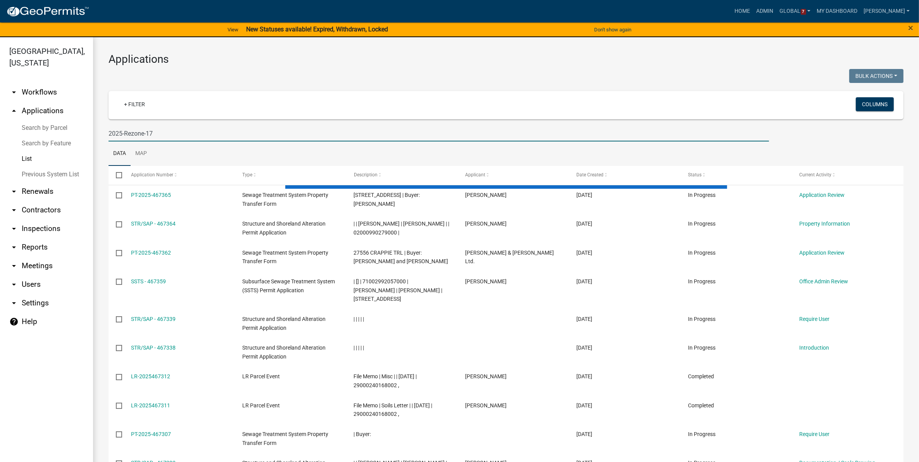
type input "2025-Rezone-17"
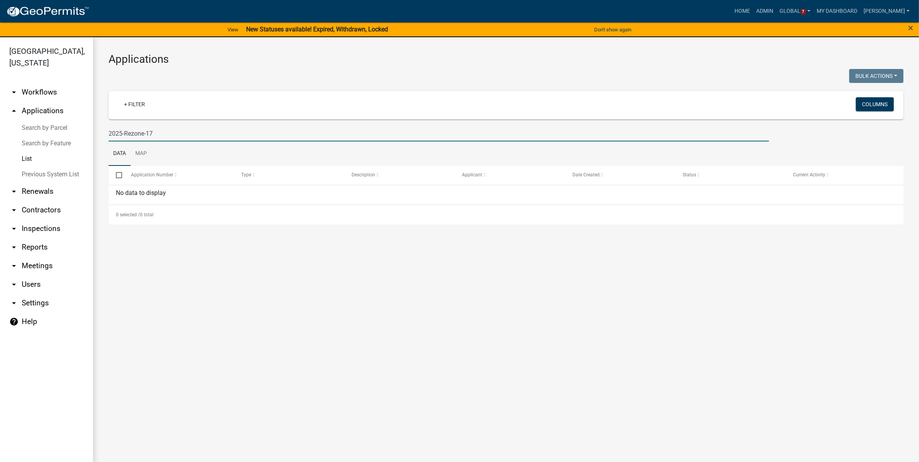
click at [176, 134] on input "2025-Rezone-17" at bounding box center [438, 134] width 660 height 16
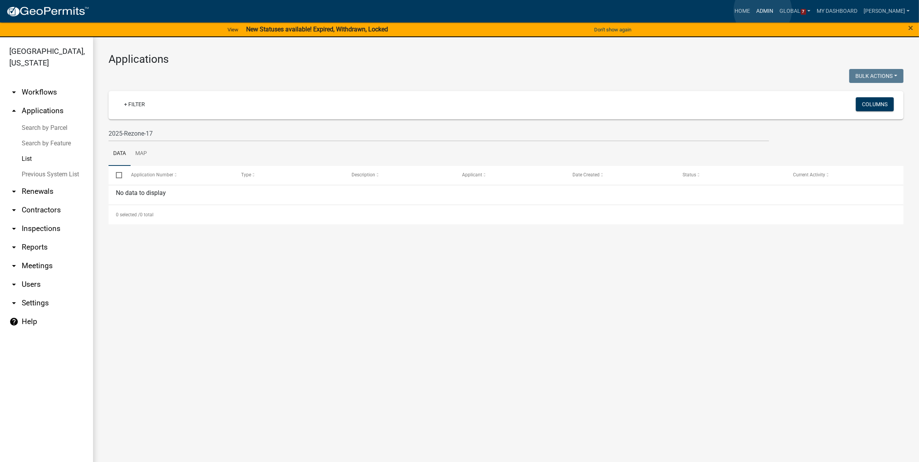
click at [762, 10] on link "Admin" at bounding box center [764, 11] width 23 height 15
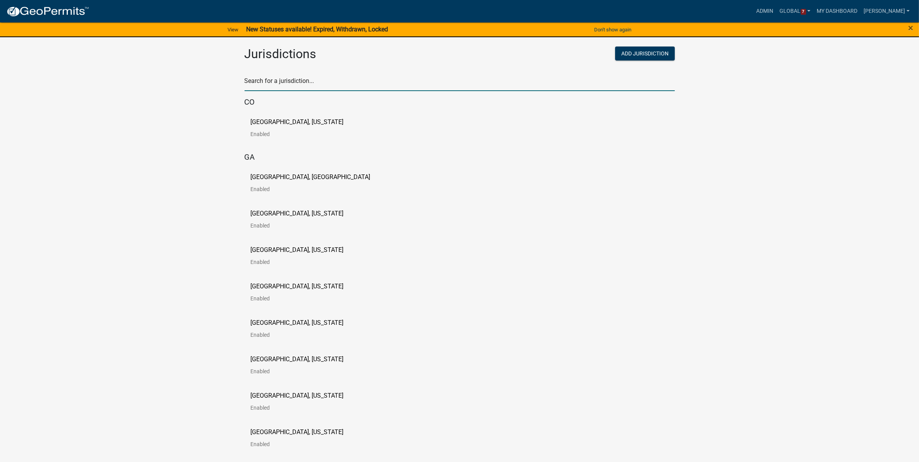
click at [267, 78] on input "text" at bounding box center [459, 83] width 430 height 16
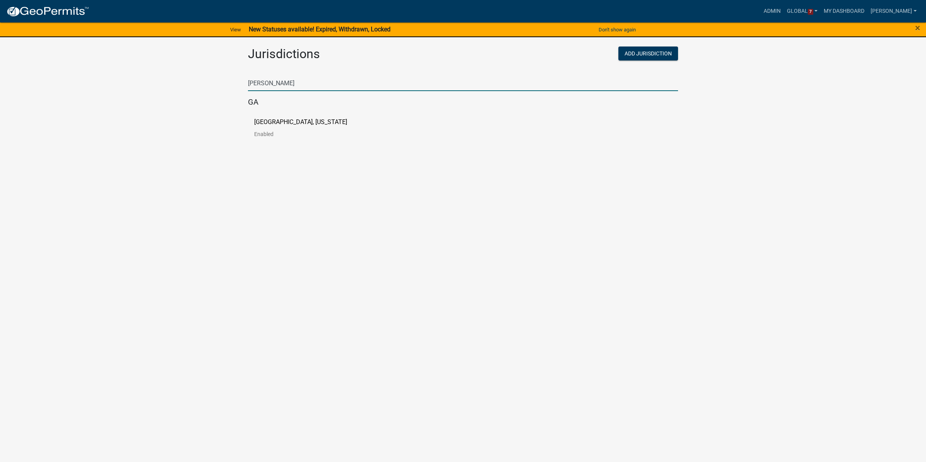
type input "[PERSON_NAME]"
click at [264, 120] on p "[GEOGRAPHIC_DATA], [US_STATE]" at bounding box center [300, 122] width 93 height 6
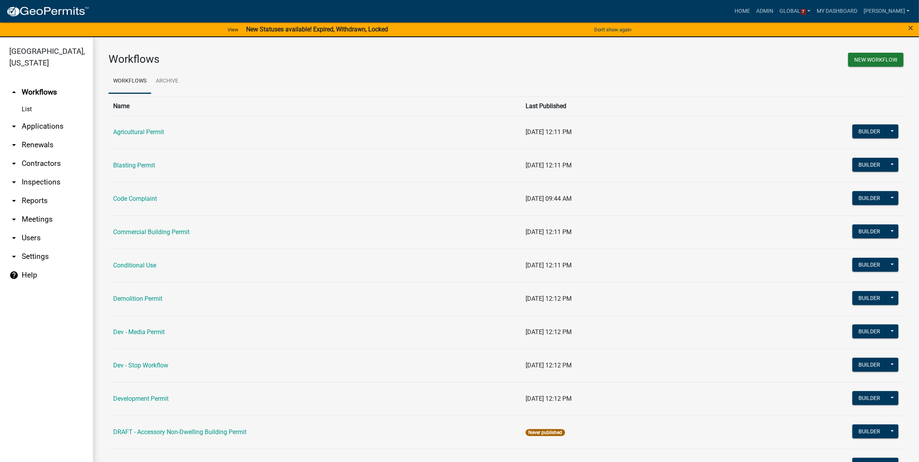
click at [50, 129] on link "arrow_drop_down Applications" at bounding box center [46, 126] width 93 height 19
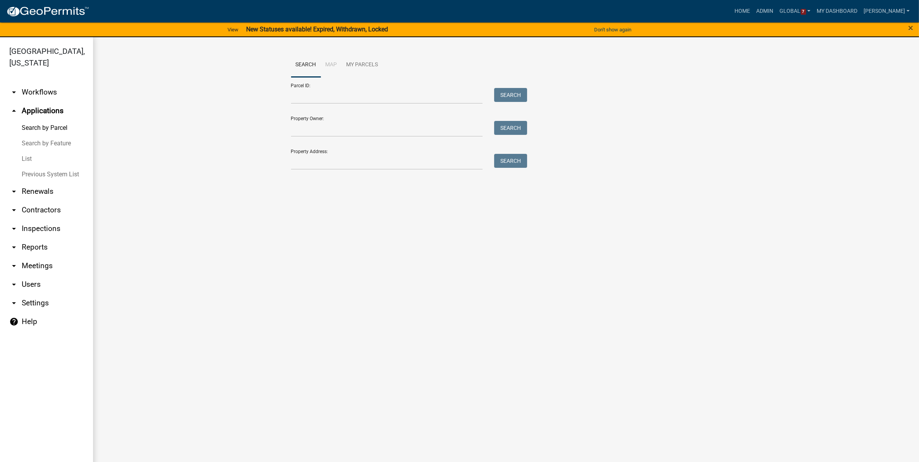
click at [31, 156] on link "List" at bounding box center [46, 158] width 93 height 15
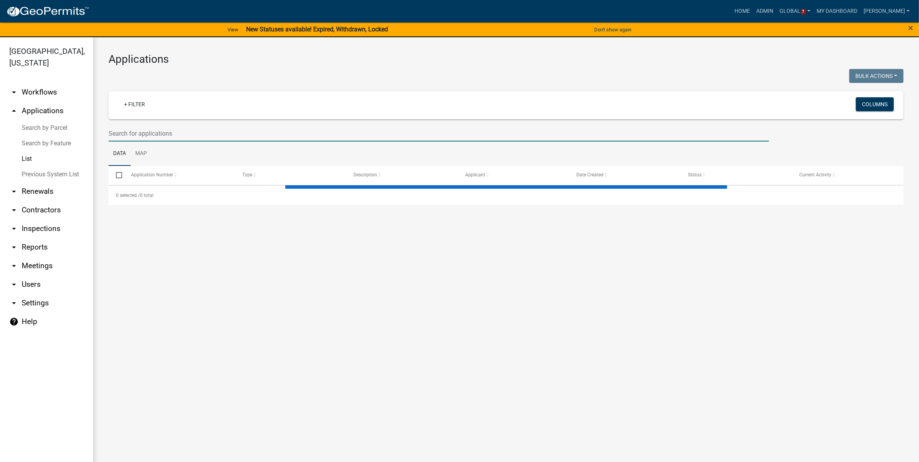
click at [181, 132] on input "text" at bounding box center [438, 134] width 660 height 16
type input "2025-rezone-17"
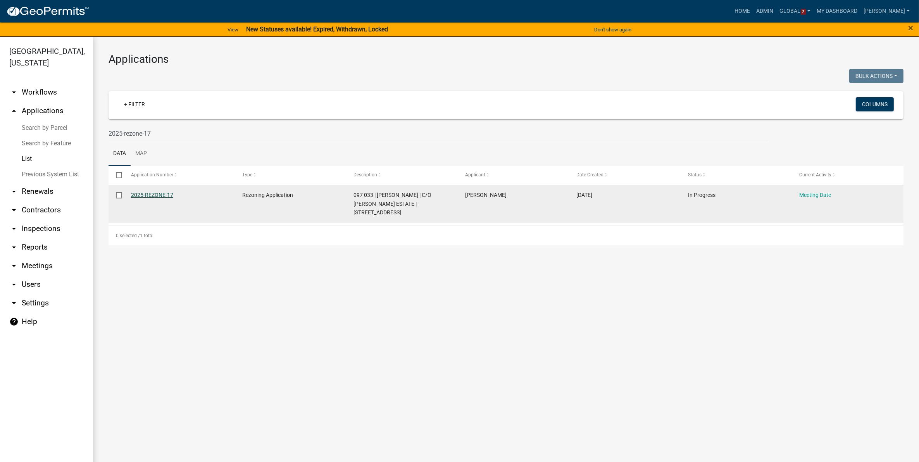
click at [148, 194] on link "2025-REZONE-17" at bounding box center [152, 195] width 42 height 6
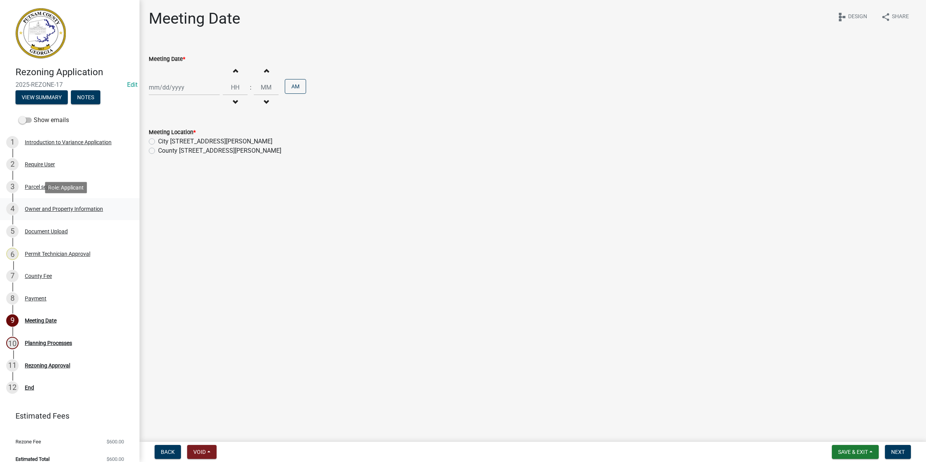
click at [40, 210] on div "Owner and Property Information" at bounding box center [64, 208] width 78 height 5
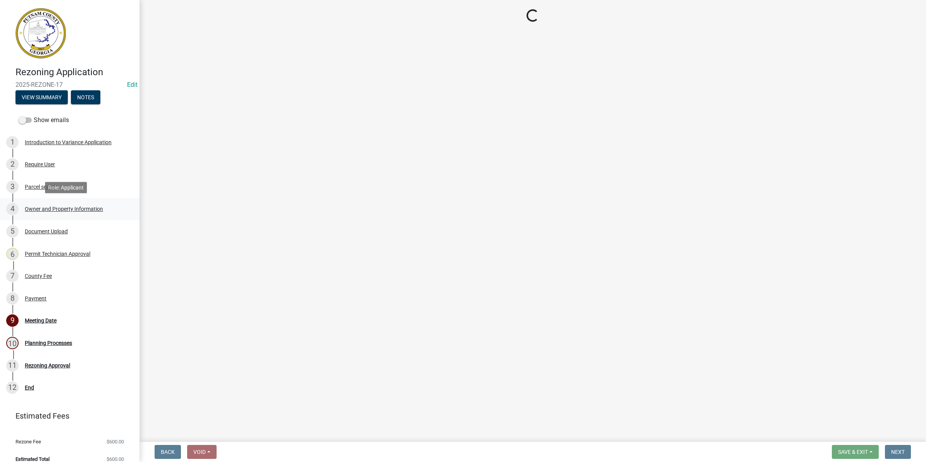
select select "a4366e26-0f82-401b-a682-956e4112ff86"
select select "83394b22-4a11-496c-8e5c-75ade2e72faf"
select select "469c5908-2854-42d5-89ed-bee7fc26529e"
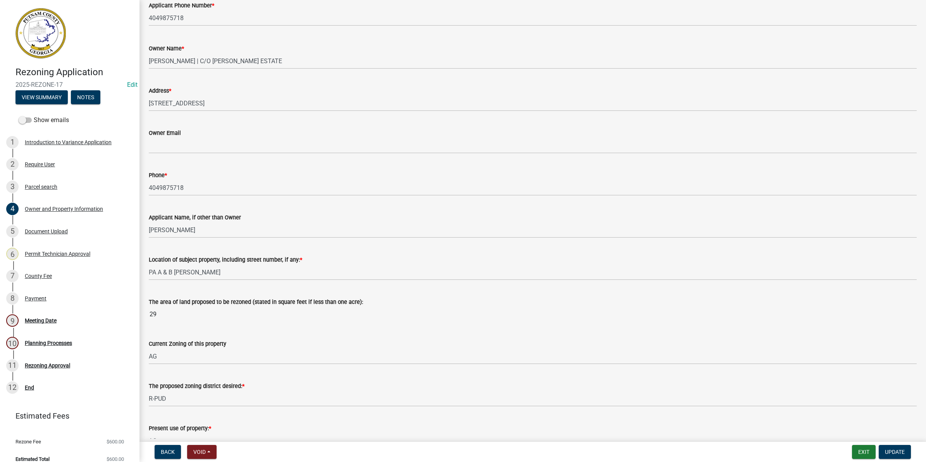
scroll to position [194, 0]
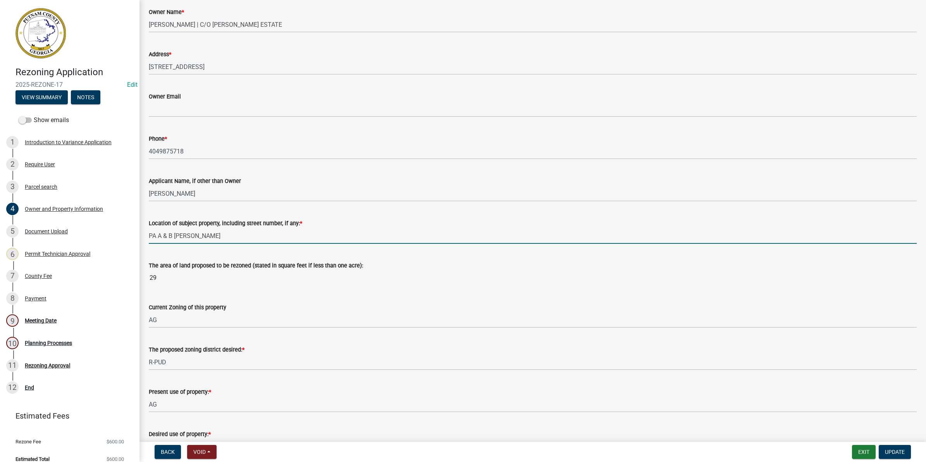
click at [186, 238] on input "PA A & B [PERSON_NAME]" at bounding box center [533, 236] width 768 height 16
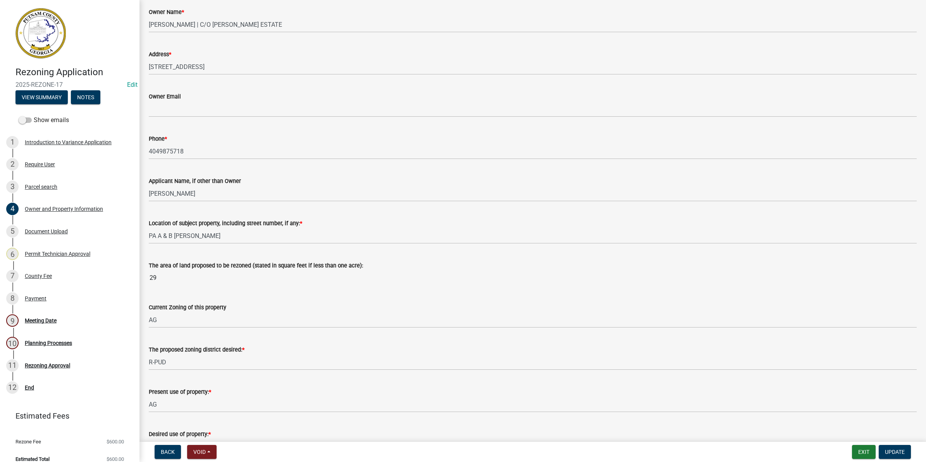
click at [167, 284] on input "29" at bounding box center [533, 277] width 768 height 15
click at [165, 278] on input "29" at bounding box center [533, 277] width 768 height 15
drag, startPoint x: 165, startPoint y: 278, endPoint x: 160, endPoint y: 275, distance: 6.1
click at [160, 275] on input "29" at bounding box center [533, 277] width 768 height 15
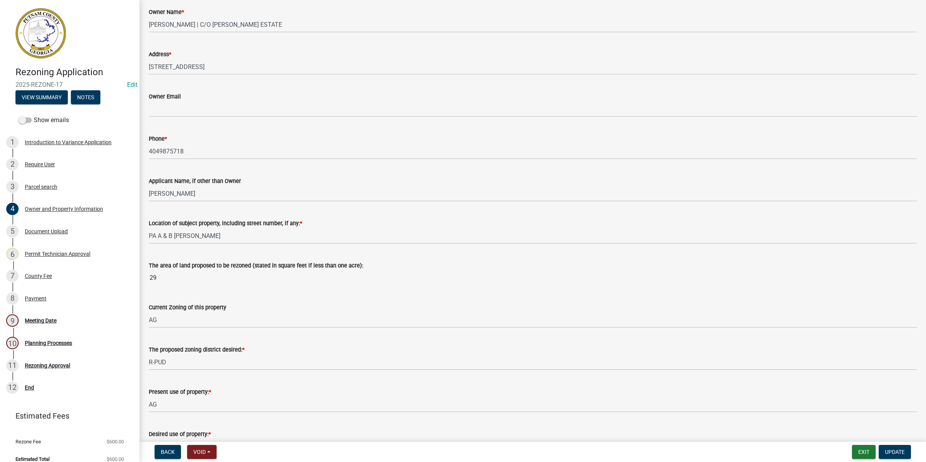
click at [317, 298] on div "Current Zoning of this property AG" at bounding box center [533, 310] width 768 height 36
